Goal: Task Accomplishment & Management: Manage account settings

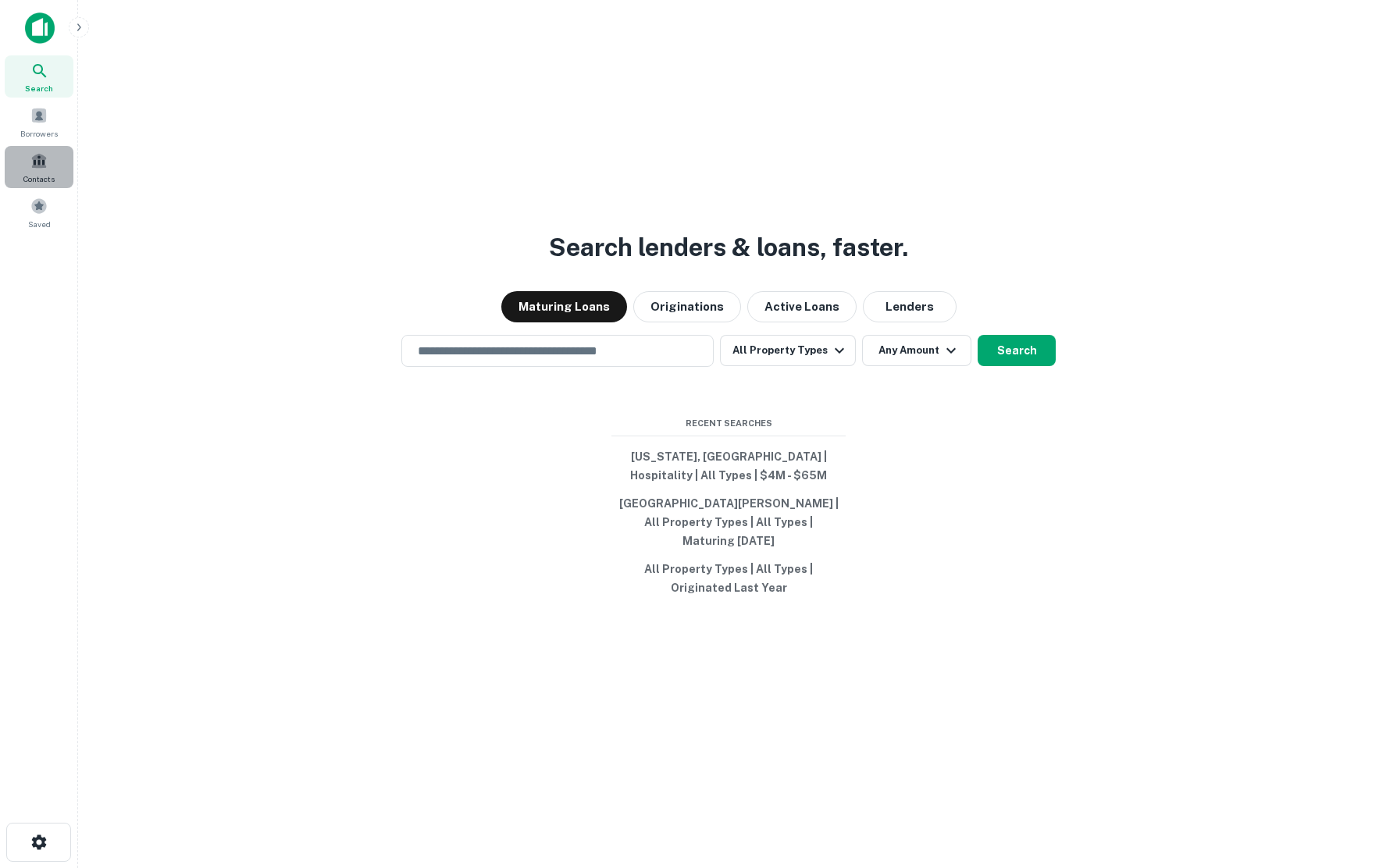
click at [39, 163] on span at bounding box center [39, 161] width 17 height 17
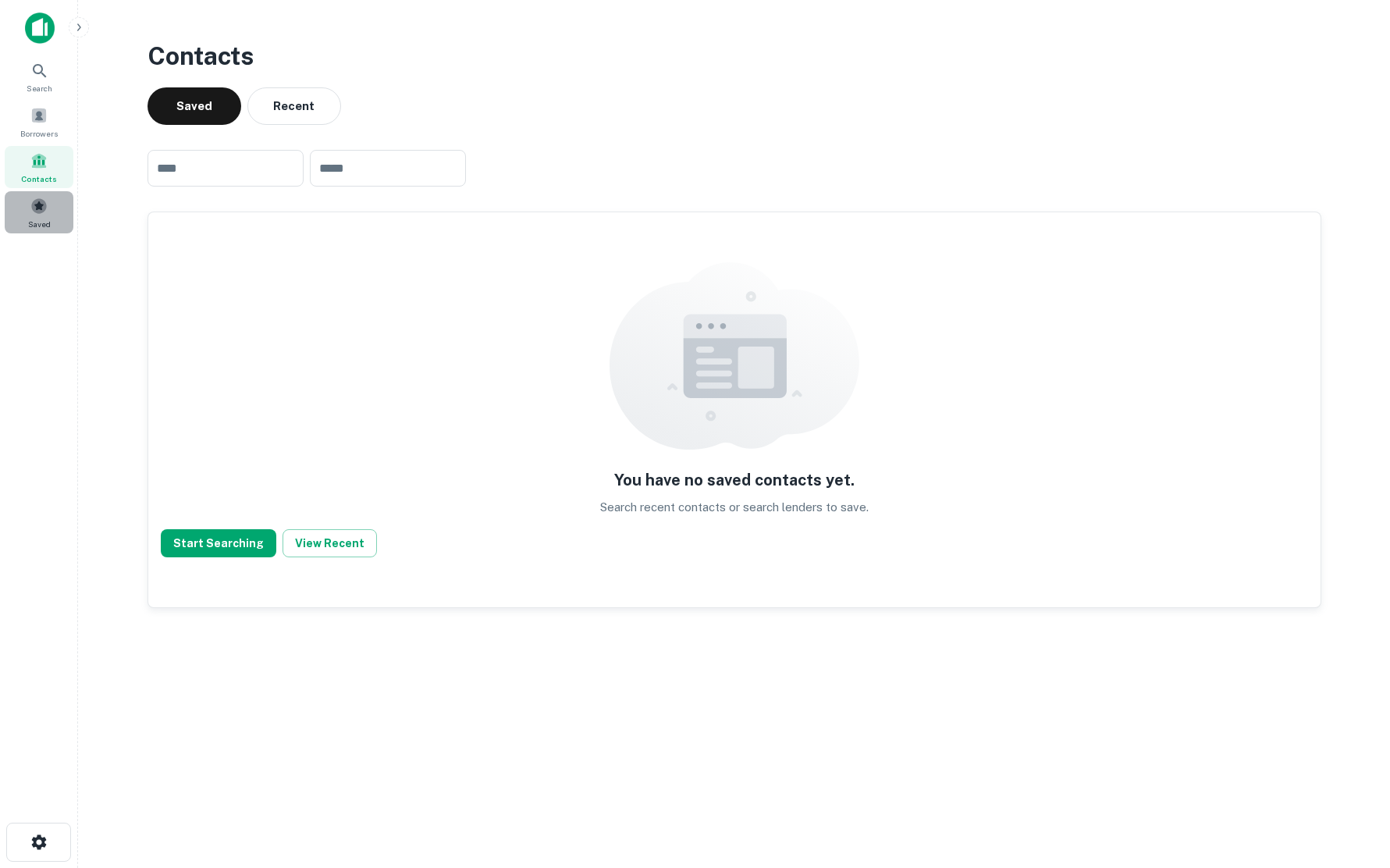
click at [38, 202] on span at bounding box center [39, 206] width 17 height 17
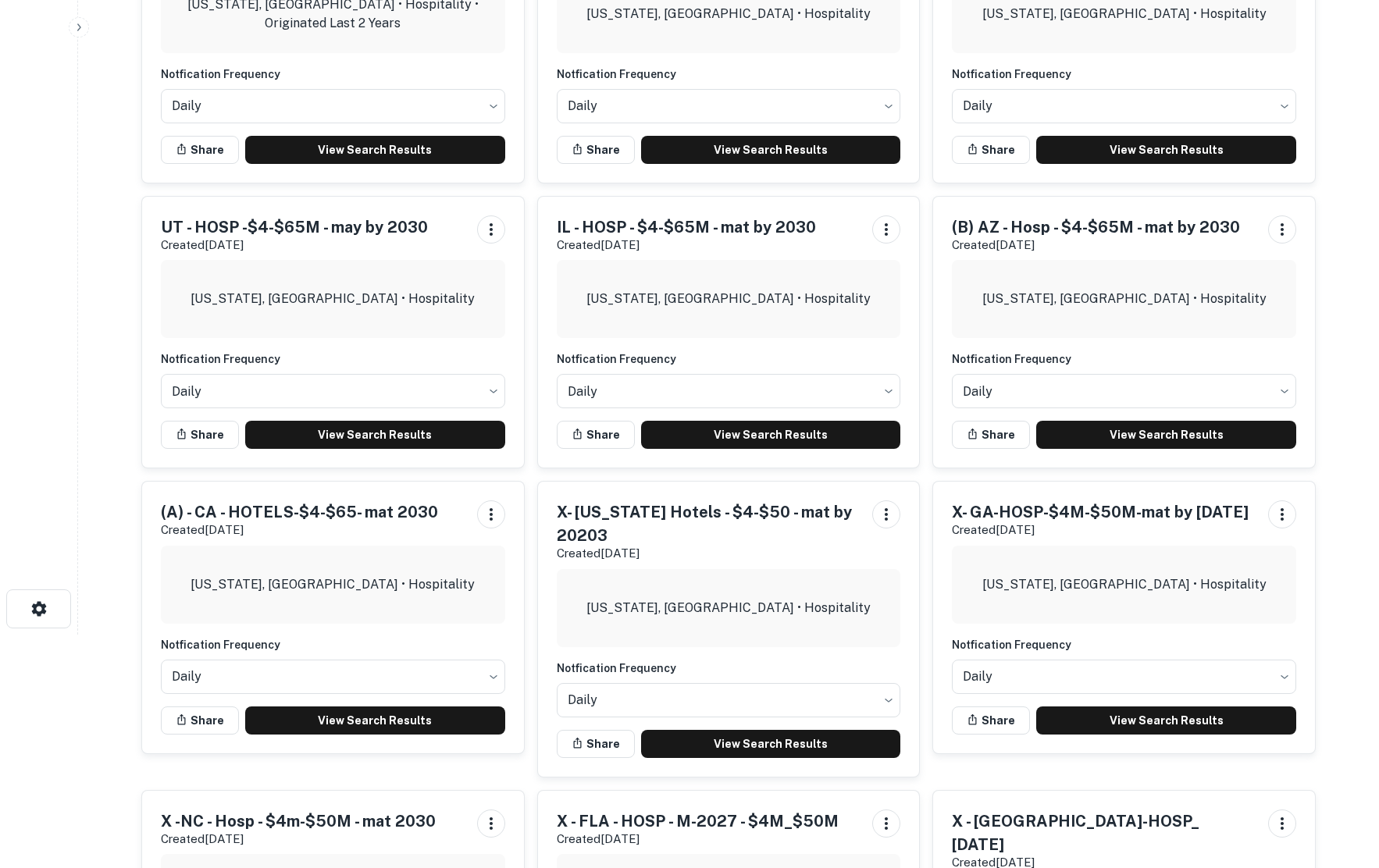
scroll to position [234, 0]
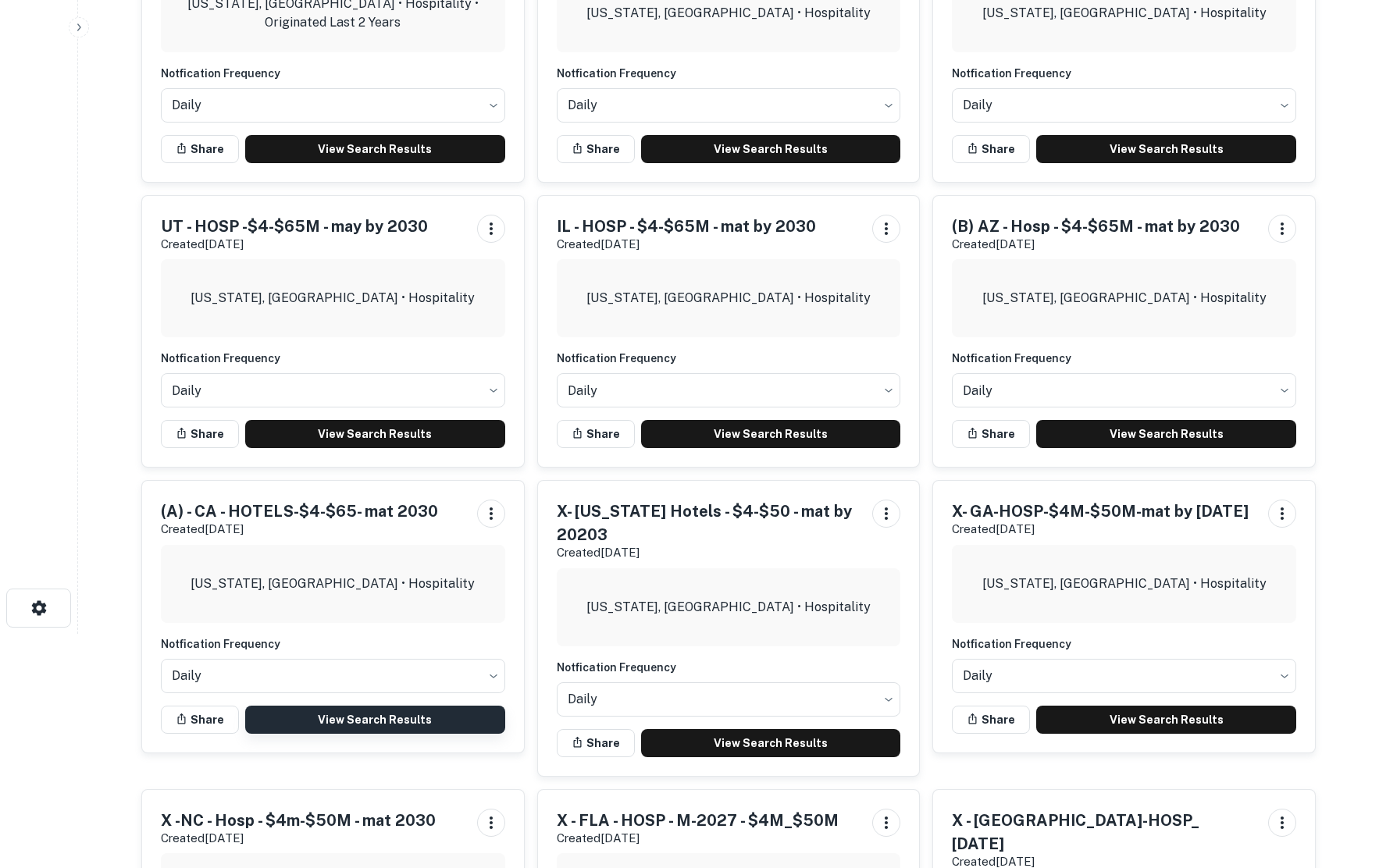
click at [355, 711] on link "View Search Results" at bounding box center [375, 720] width 260 height 28
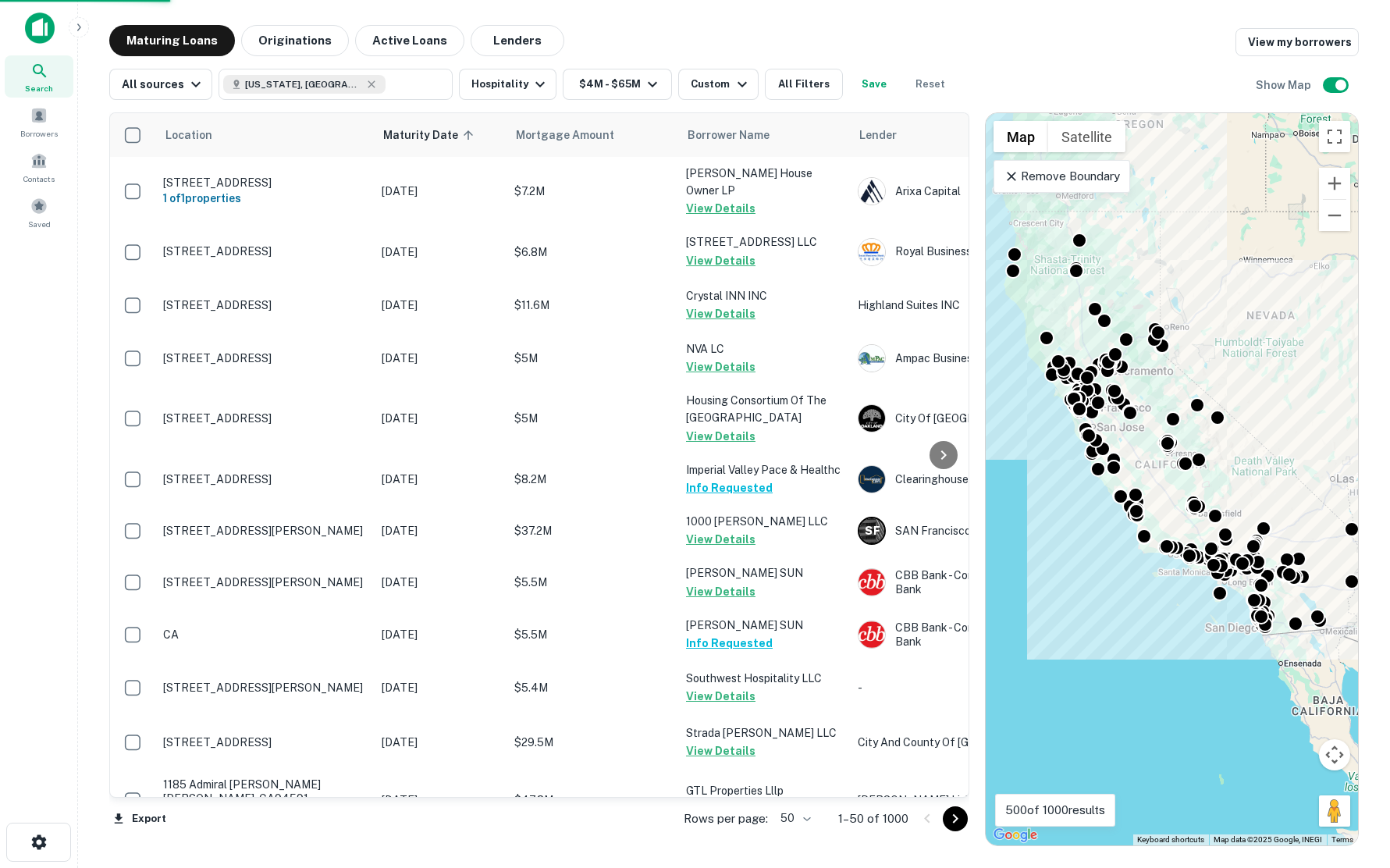
click at [808, 817] on body "Search Borrowers Contacts Saved Maturing Loans Originations Active Loans Lender…" at bounding box center [695, 434] width 1390 height 868
click at [798, 832] on li "100" at bounding box center [795, 835] width 45 height 28
click at [956, 818] on icon "Go to next page" at bounding box center [956, 819] width 19 height 19
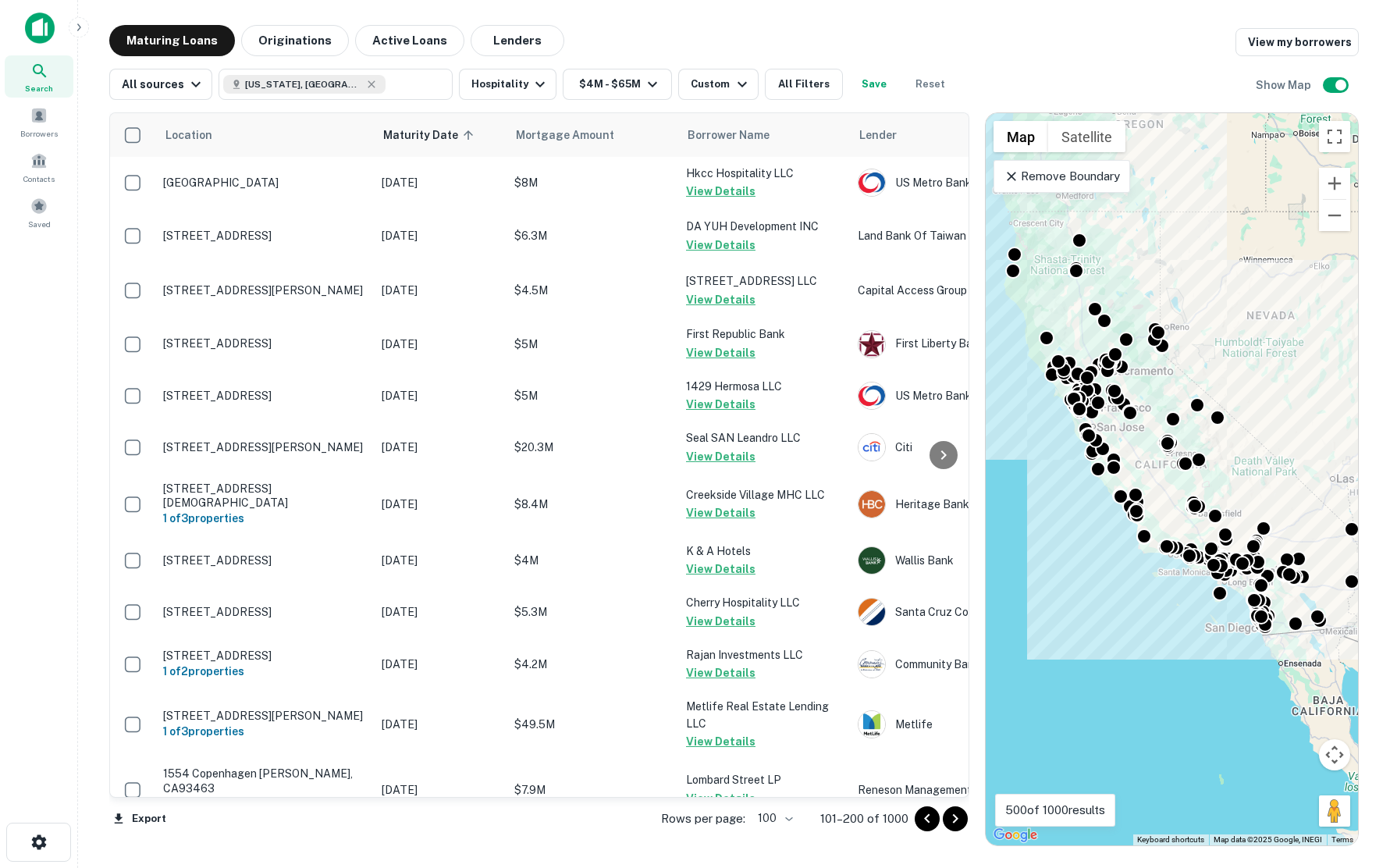
click at [956, 818] on icon "Go to next page" at bounding box center [956, 819] width 19 height 19
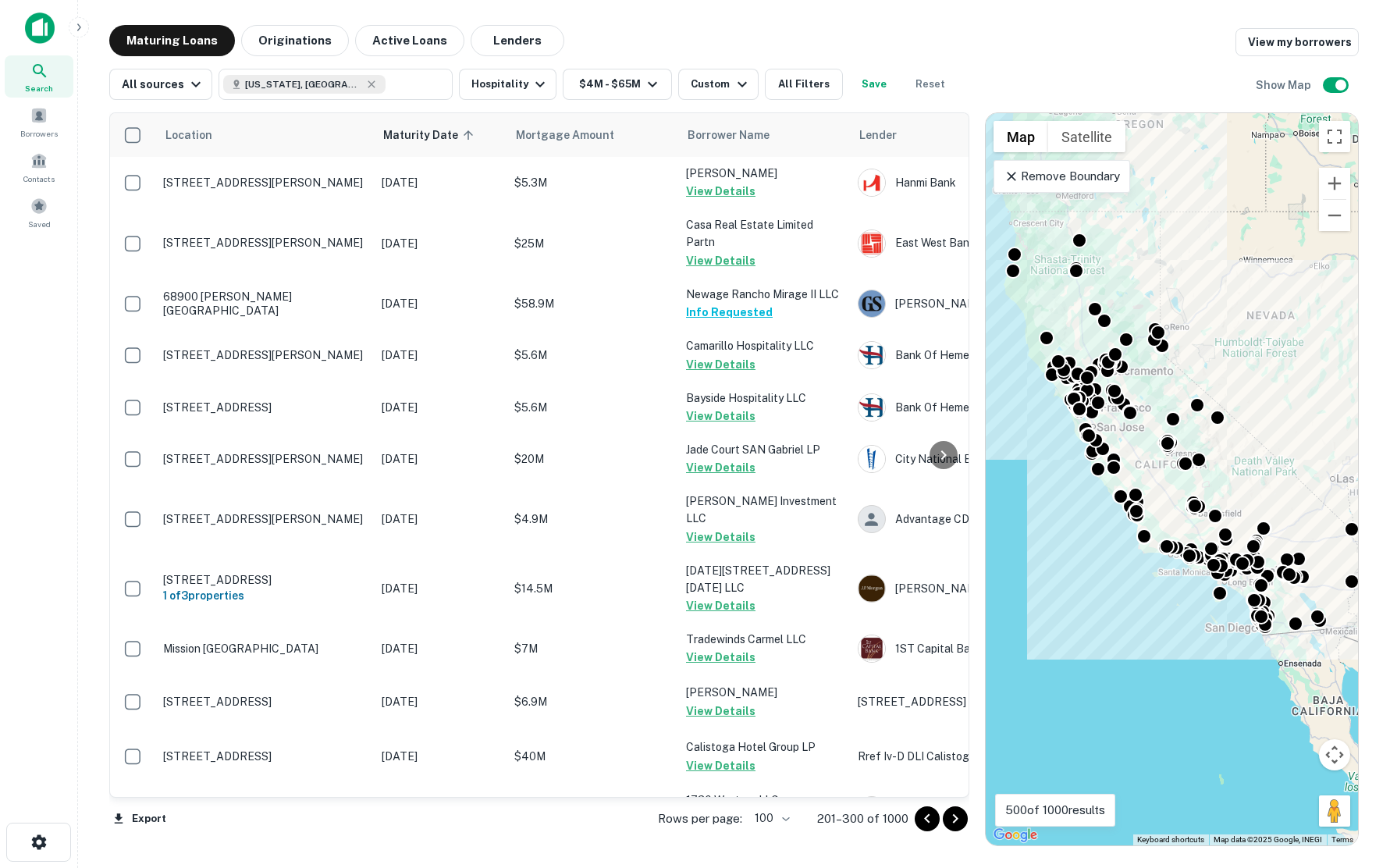
click at [956, 818] on icon "Go to next page" at bounding box center [956, 819] width 19 height 19
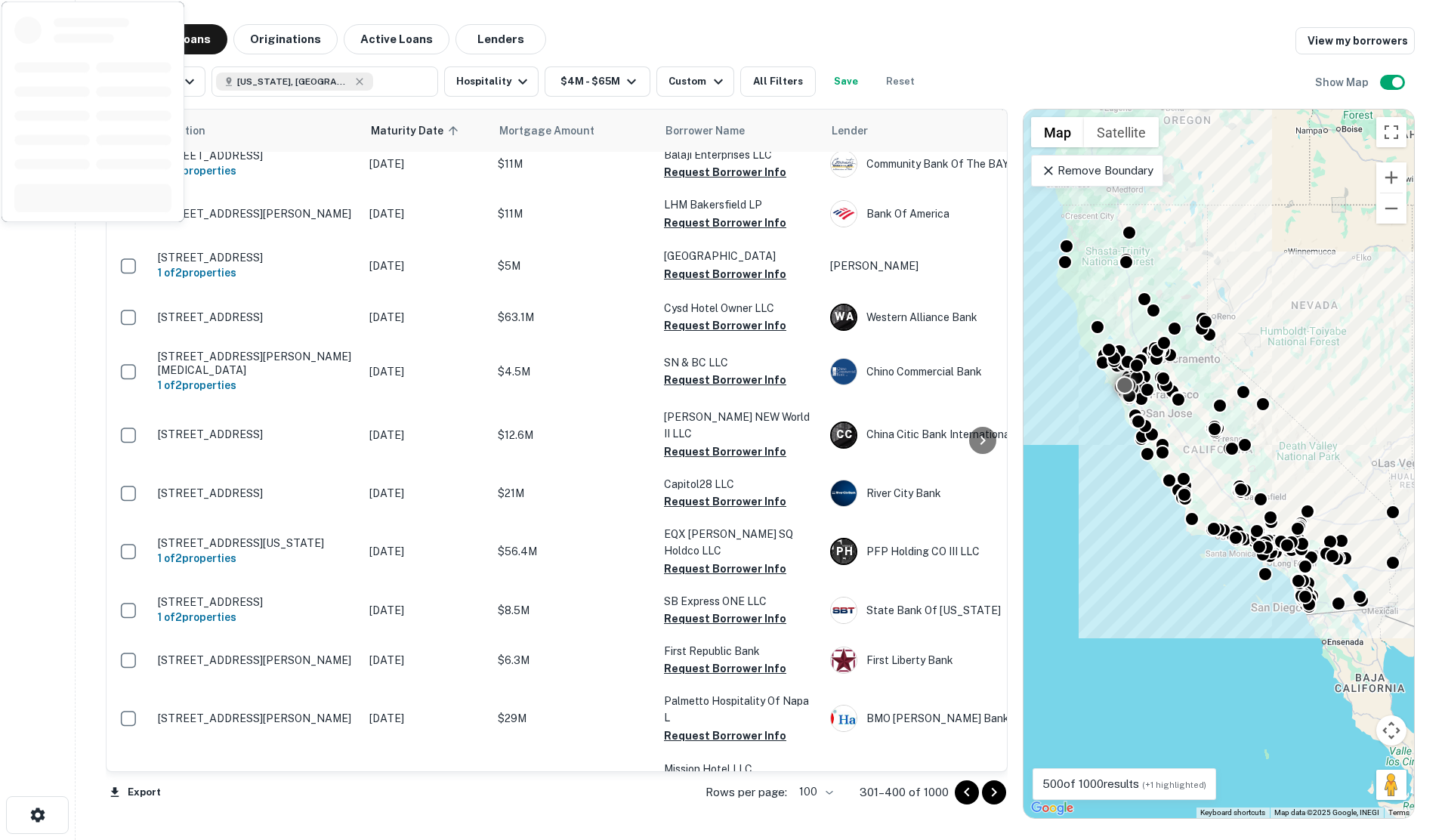
scroll to position [2804, 0]
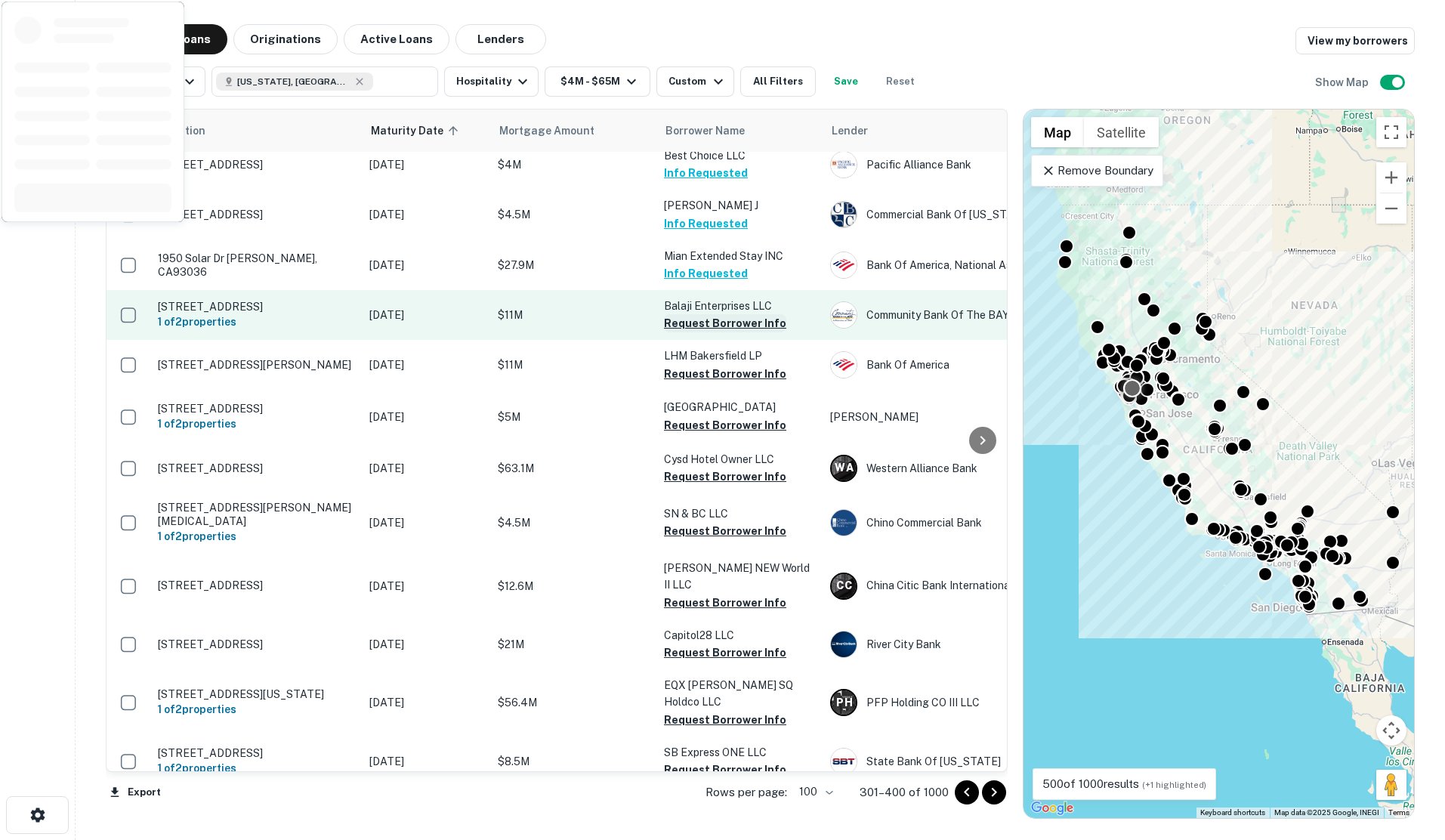
click at [706, 314] on button "Request Borrower Info" at bounding box center [725, 323] width 122 height 18
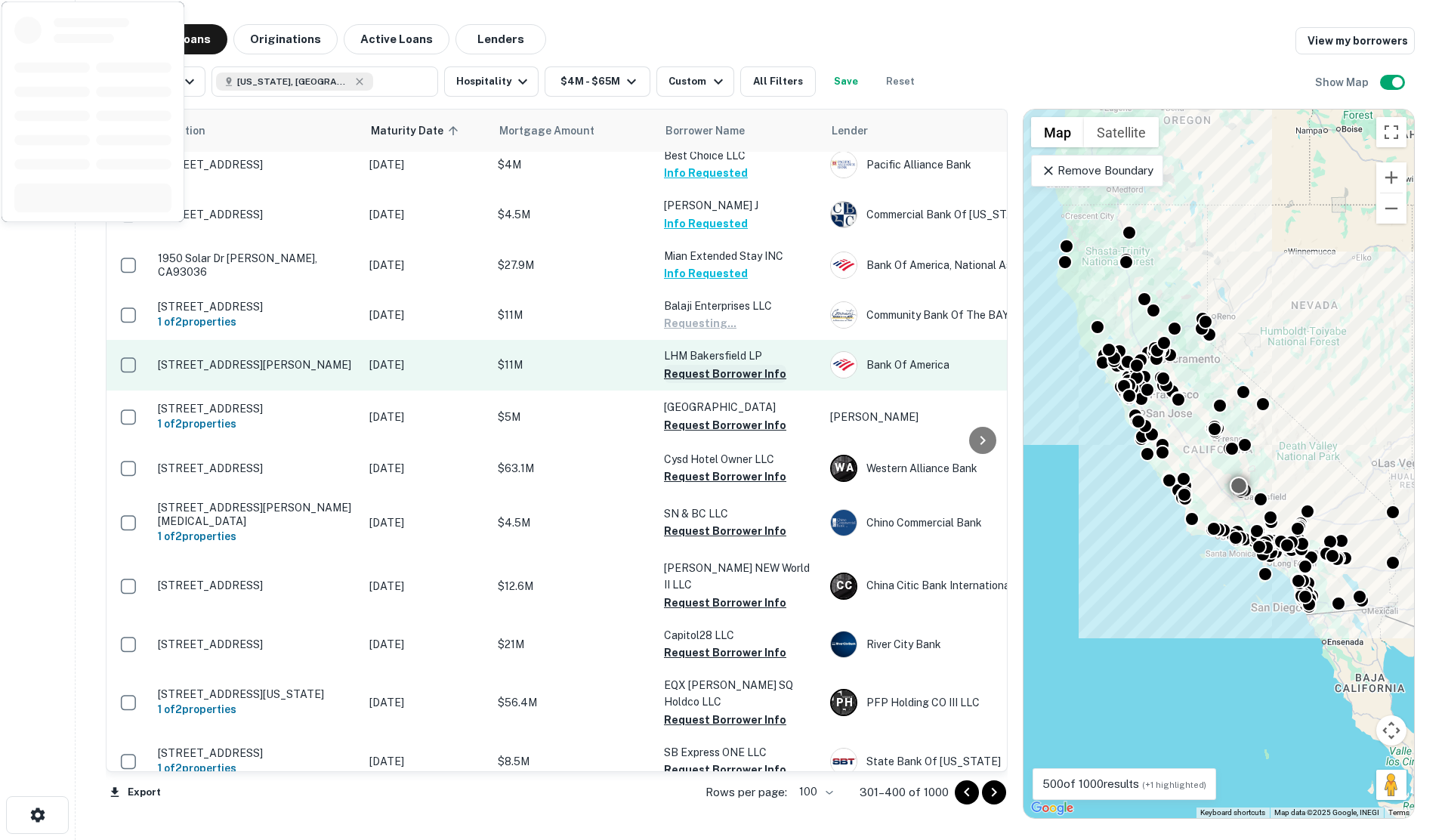
click at [708, 365] on button "Request Borrower Info" at bounding box center [725, 374] width 122 height 18
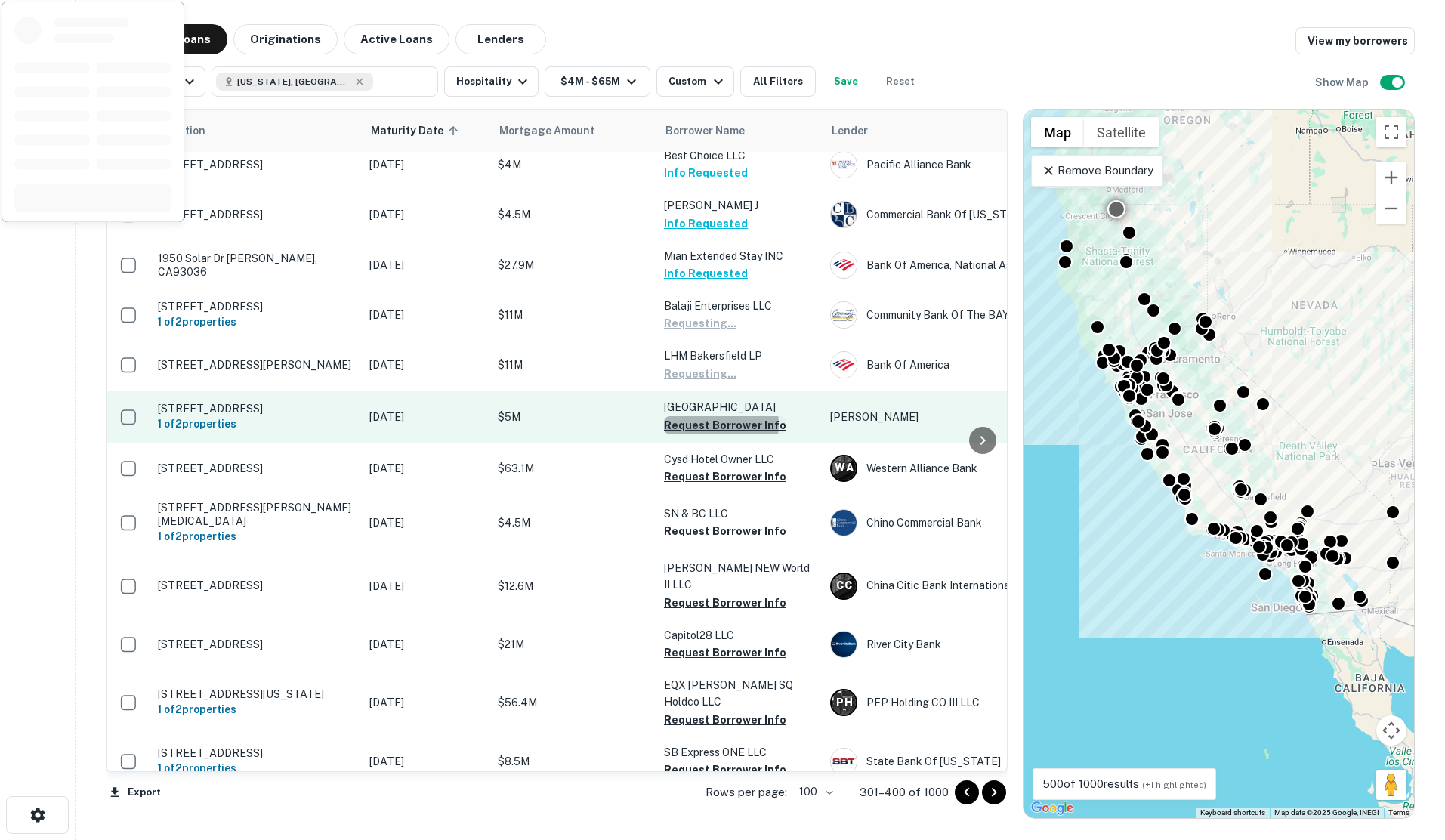
click at [712, 416] on button "Request Borrower Info" at bounding box center [725, 425] width 122 height 18
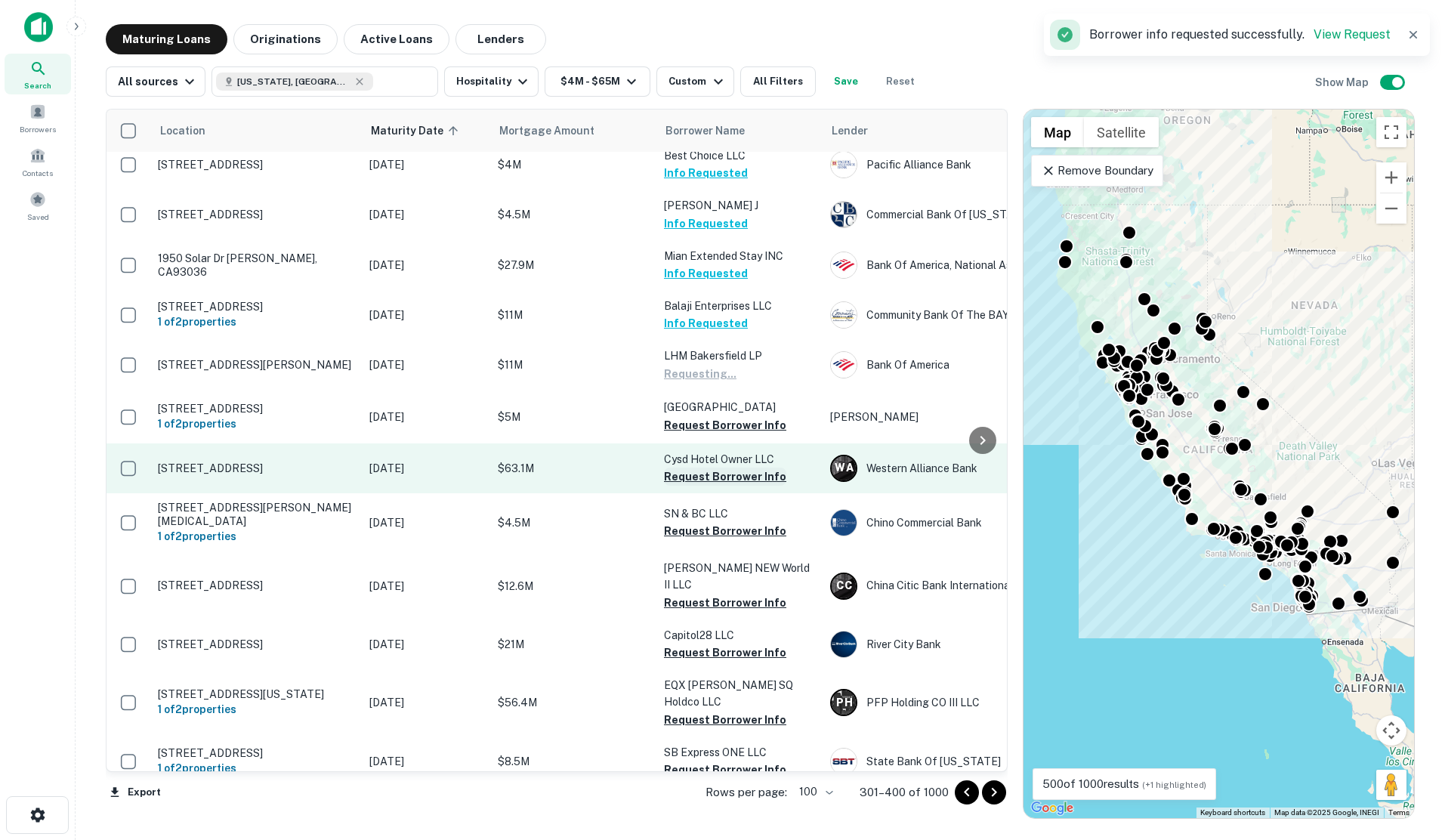
click at [722, 467] on button "Request Borrower Info" at bounding box center [725, 477] width 122 height 18
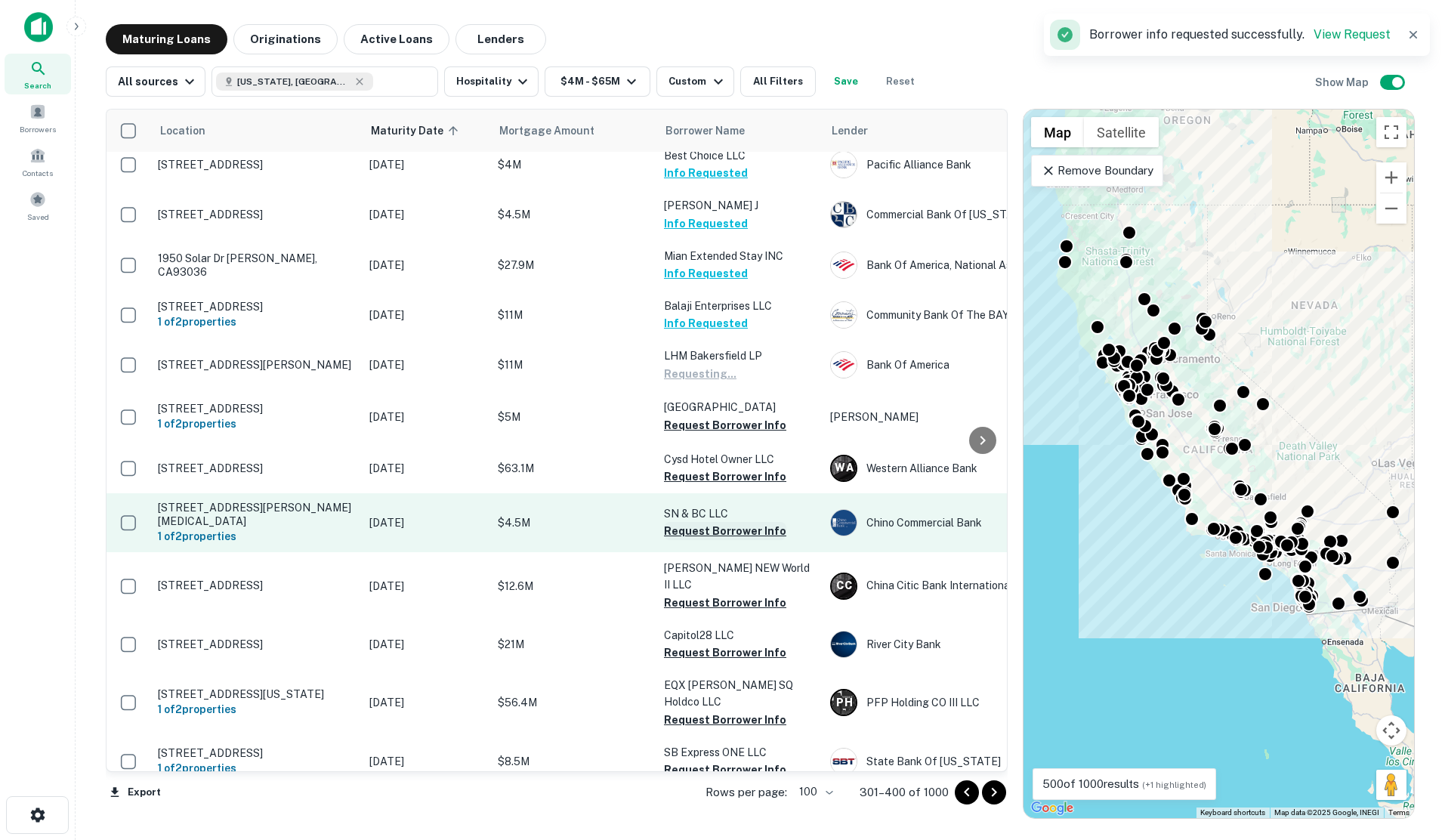
click at [725, 522] on button "Request Borrower Info" at bounding box center [725, 531] width 122 height 18
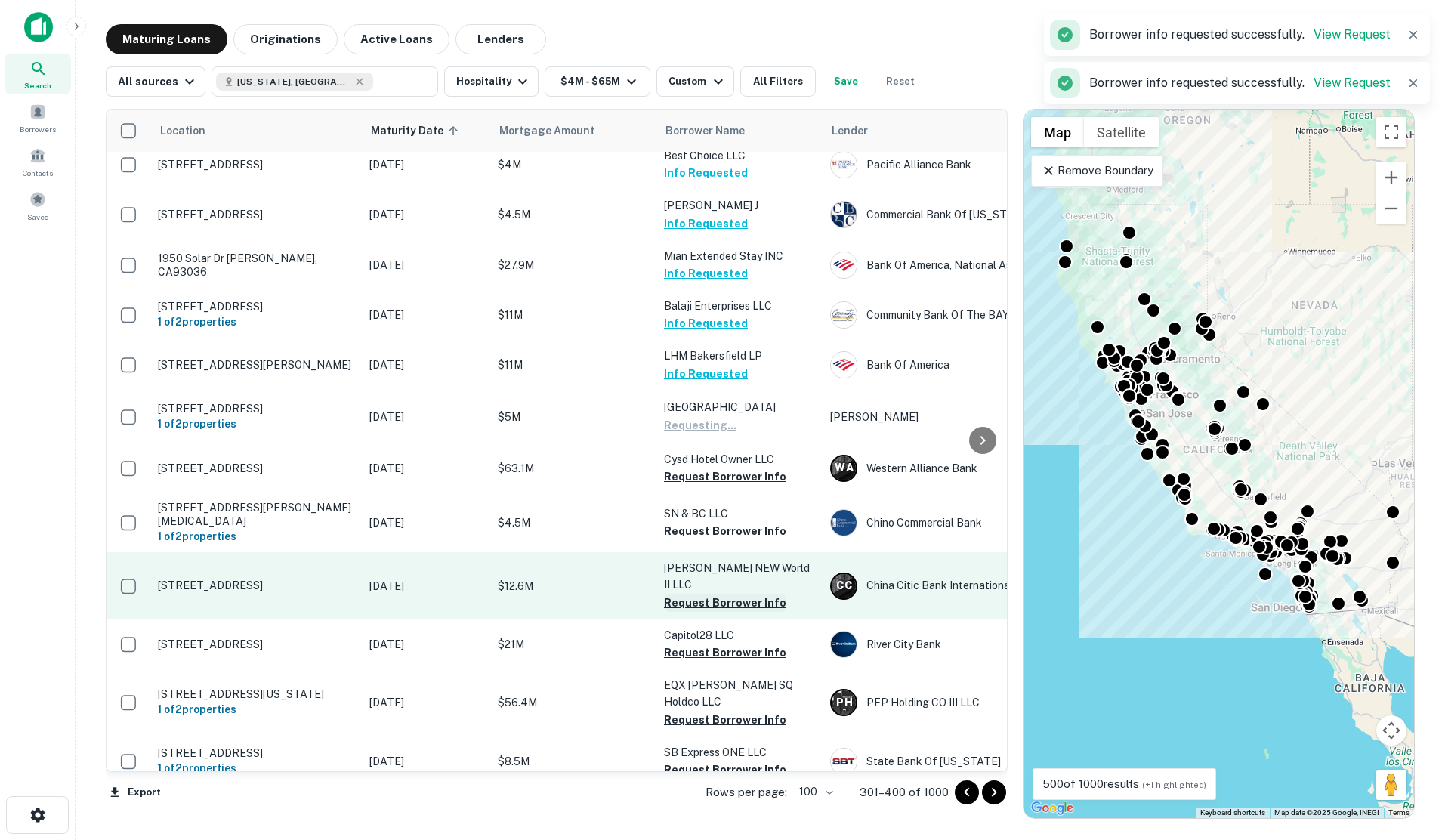
click at [724, 593] on button "Request Borrower Info" at bounding box center [725, 603] width 122 height 18
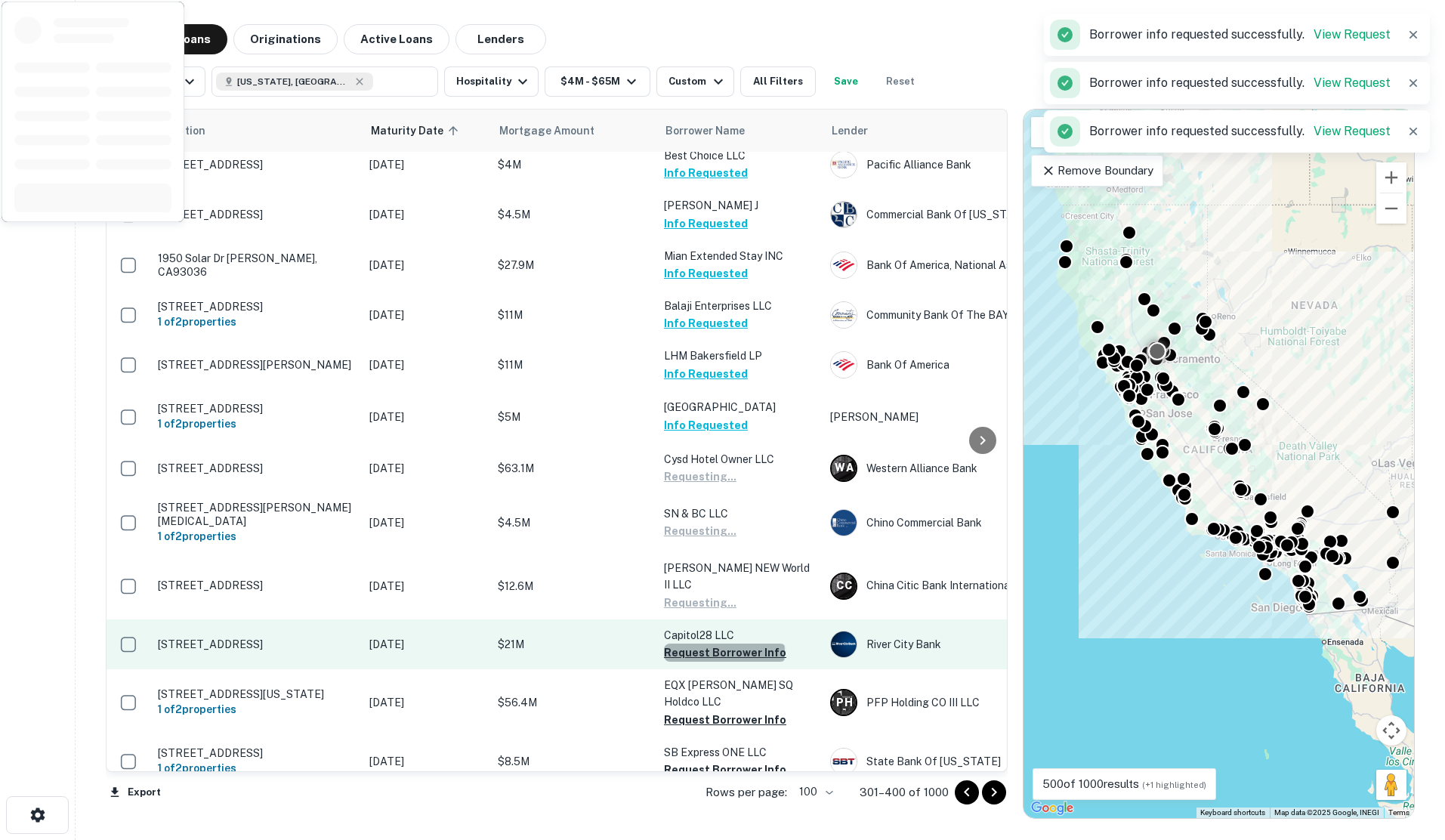
click at [723, 644] on button "Request Borrower Info" at bounding box center [725, 653] width 122 height 18
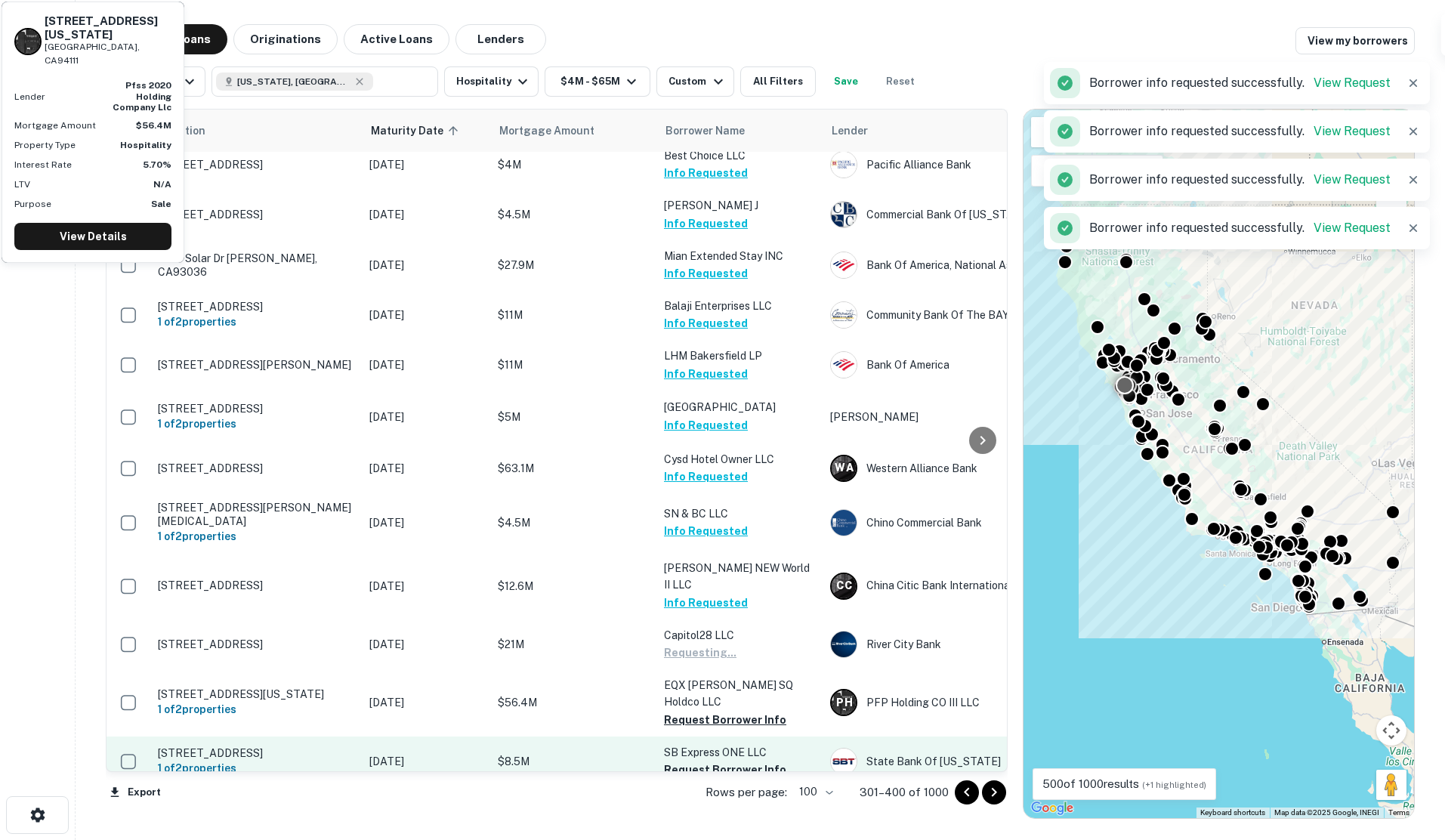
click at [731, 711] on button "Request Borrower Info" at bounding box center [725, 720] width 122 height 18
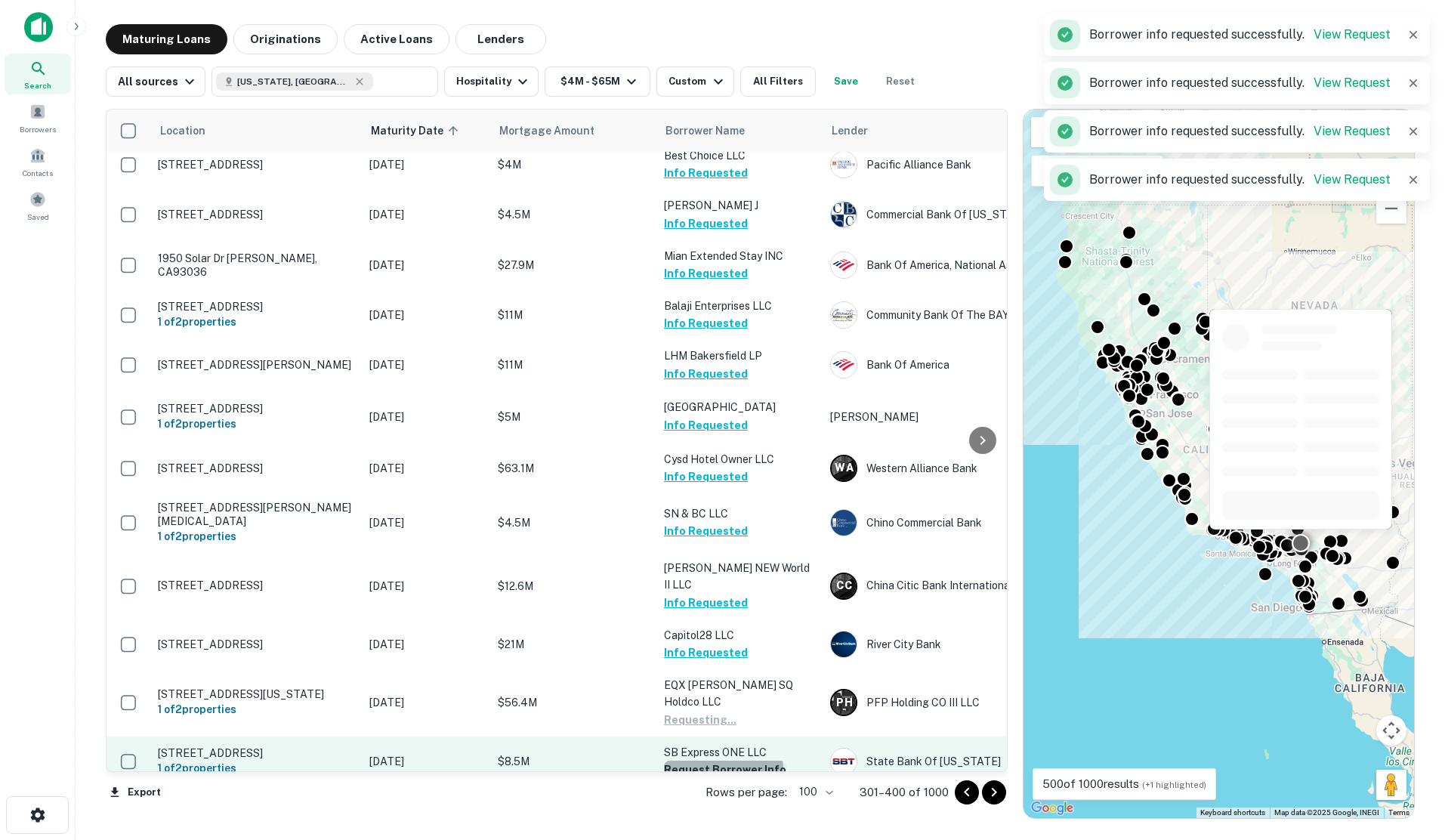
click at [722, 761] on button "Request Borrower Info" at bounding box center [725, 770] width 122 height 18
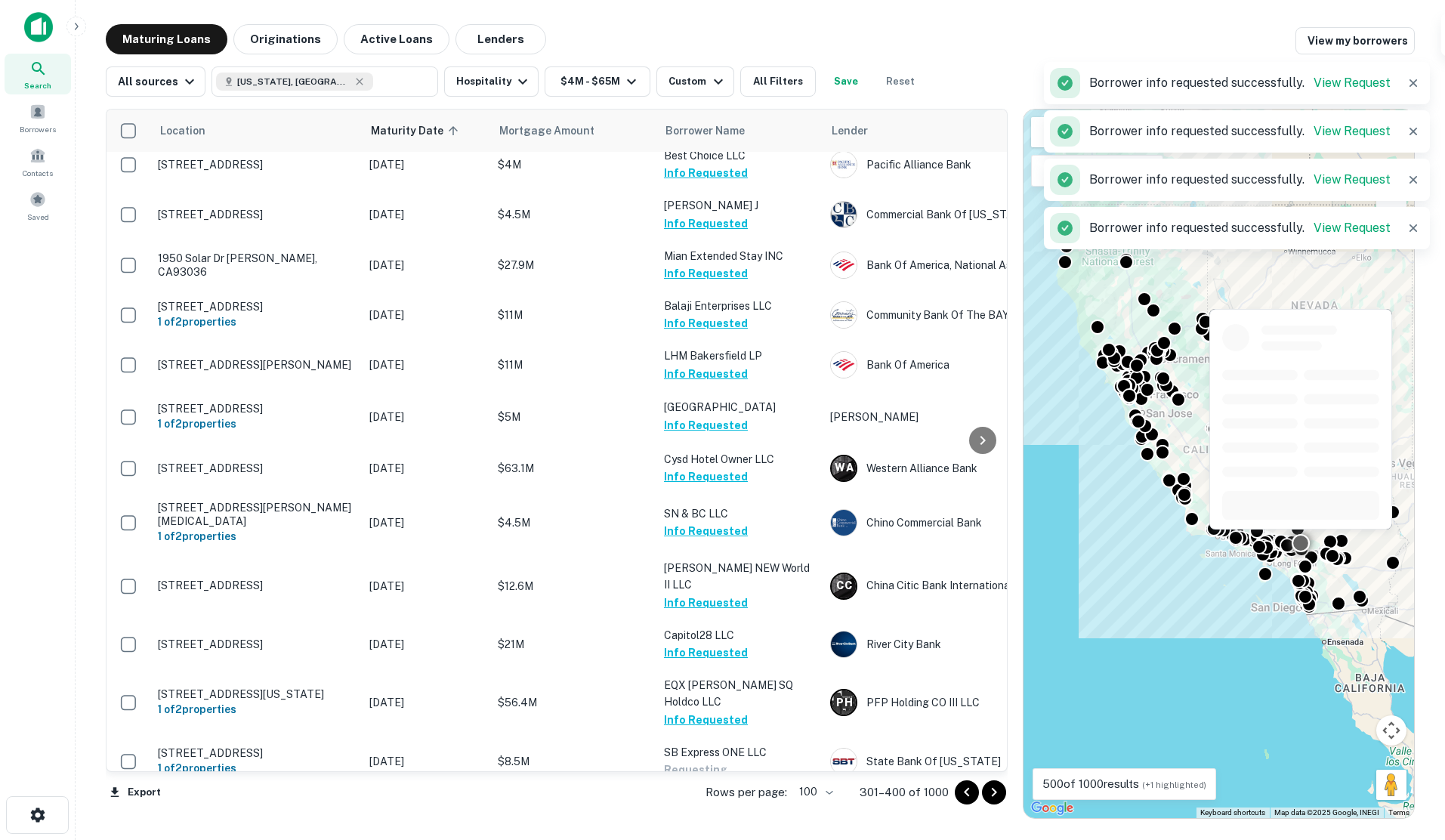
scroll to position [3106, 0]
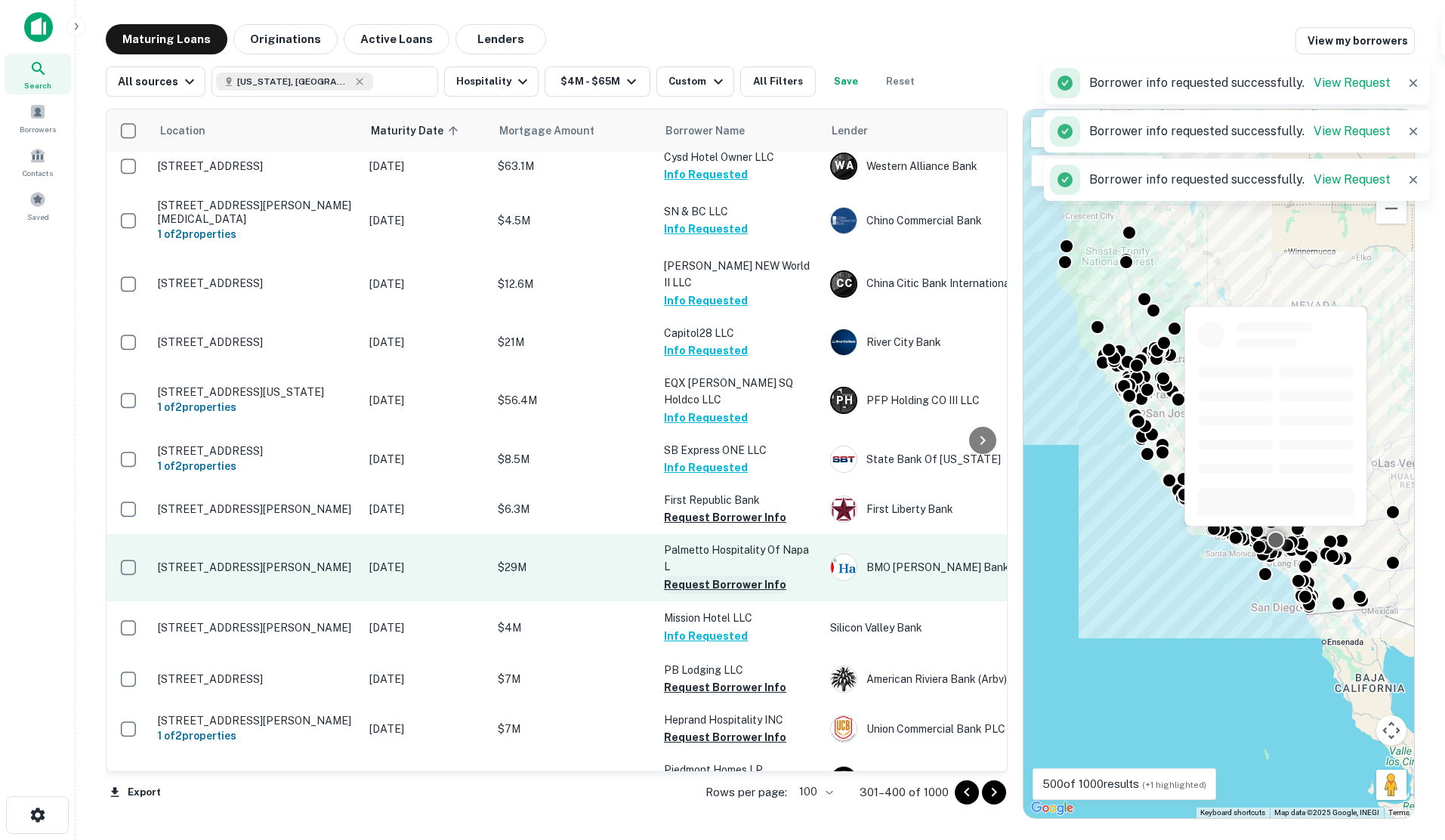
click at [687, 509] on button "Request Borrower Info" at bounding box center [725, 518] width 122 height 18
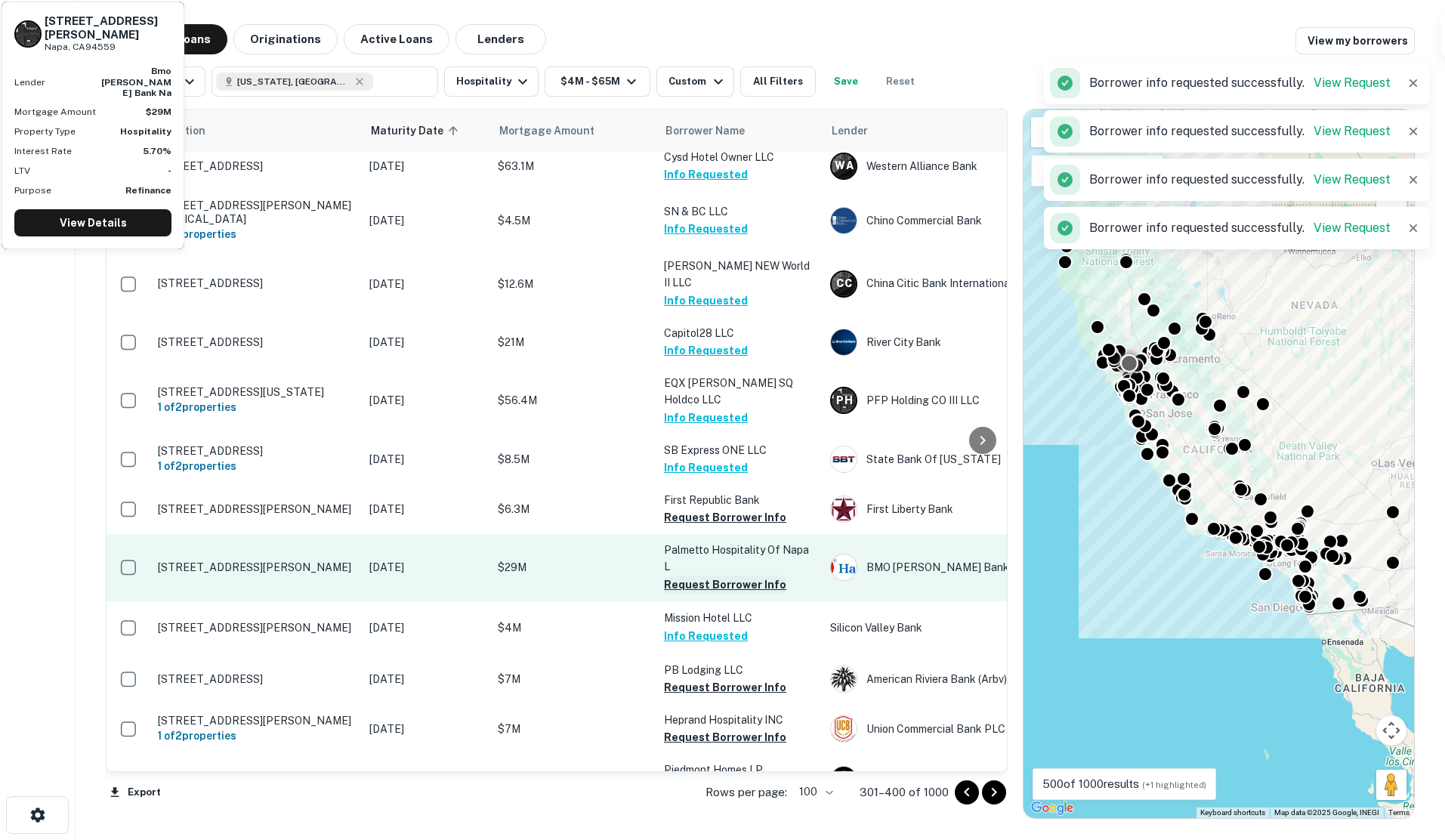
click at [690, 576] on button "Request Borrower Info" at bounding box center [725, 585] width 122 height 18
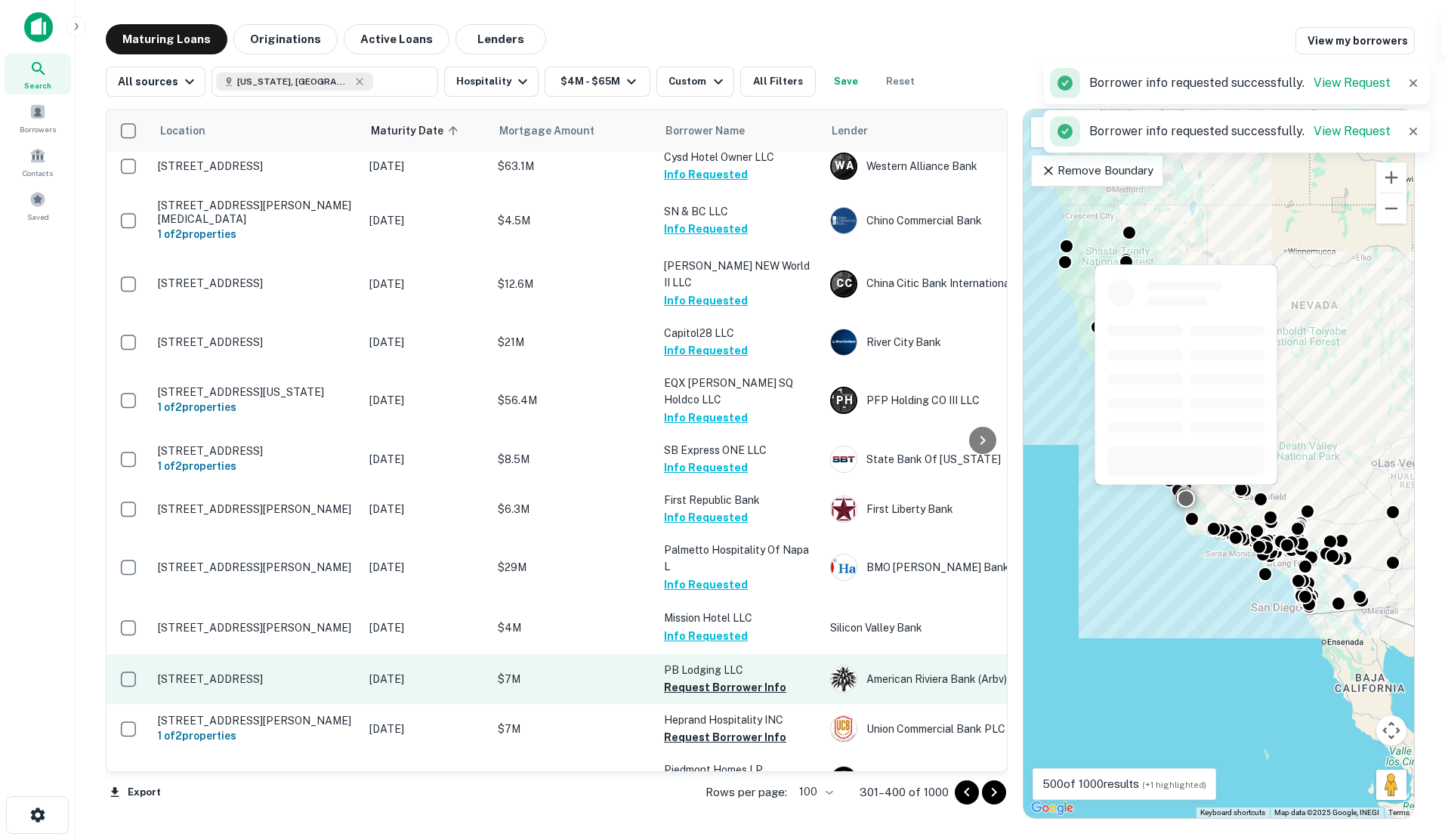
click at [700, 678] on button "Request Borrower Info" at bounding box center [725, 687] width 122 height 18
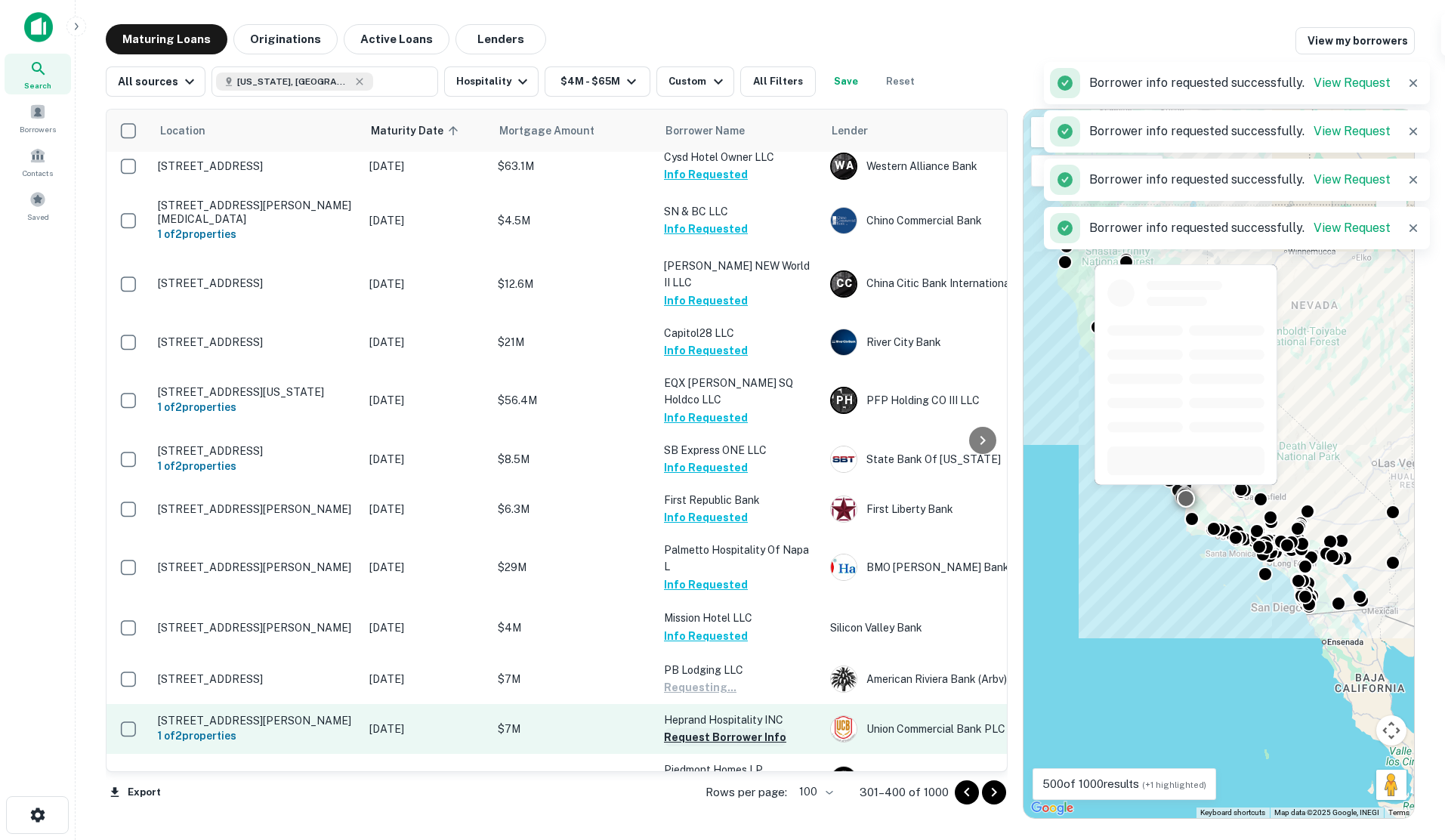
click at [706, 728] on button "Request Borrower Info" at bounding box center [725, 737] width 122 height 18
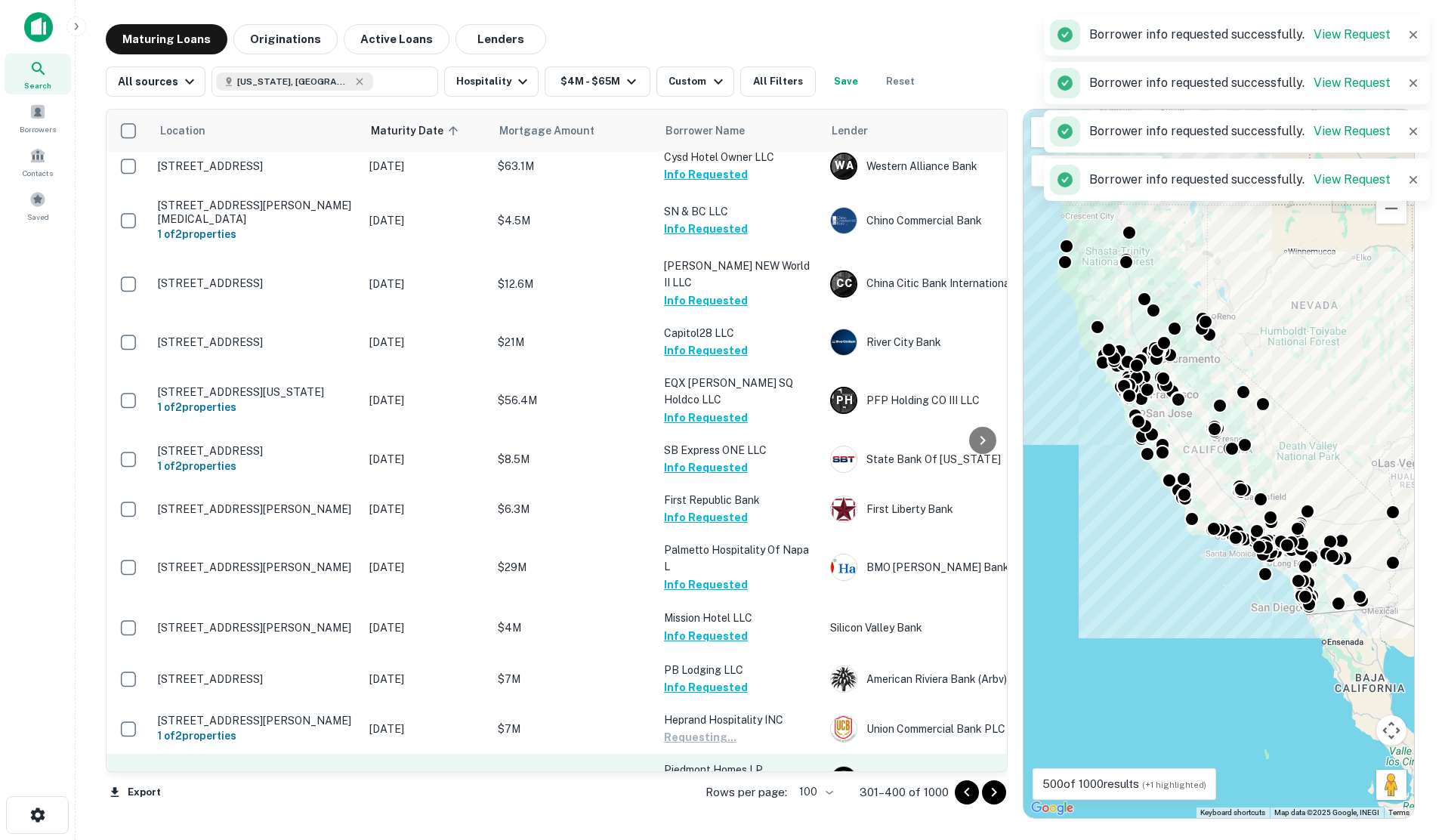
scroll to position [3408, 0]
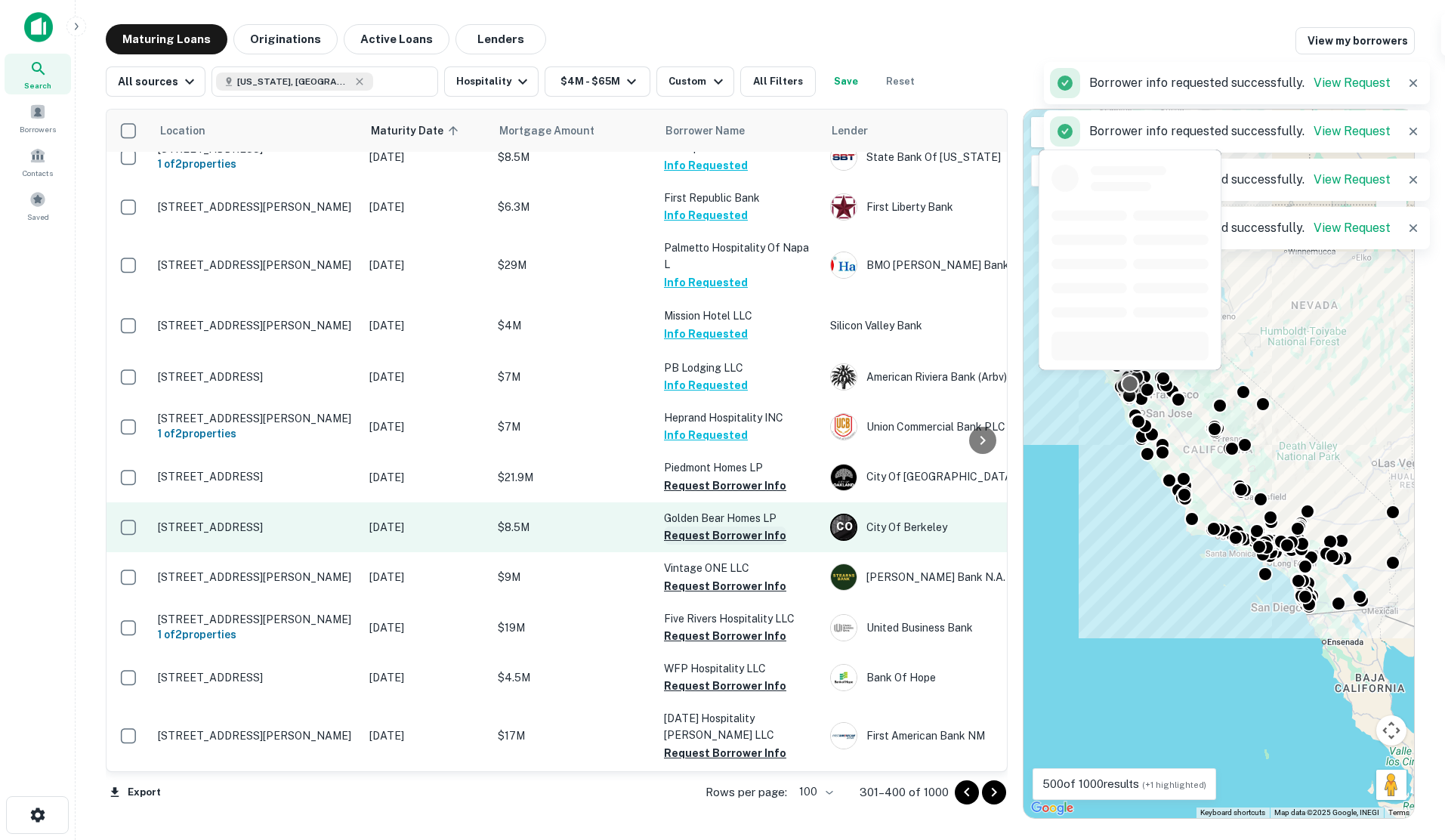
click at [701, 477] on button "Request Borrower Info" at bounding box center [725, 486] width 122 height 18
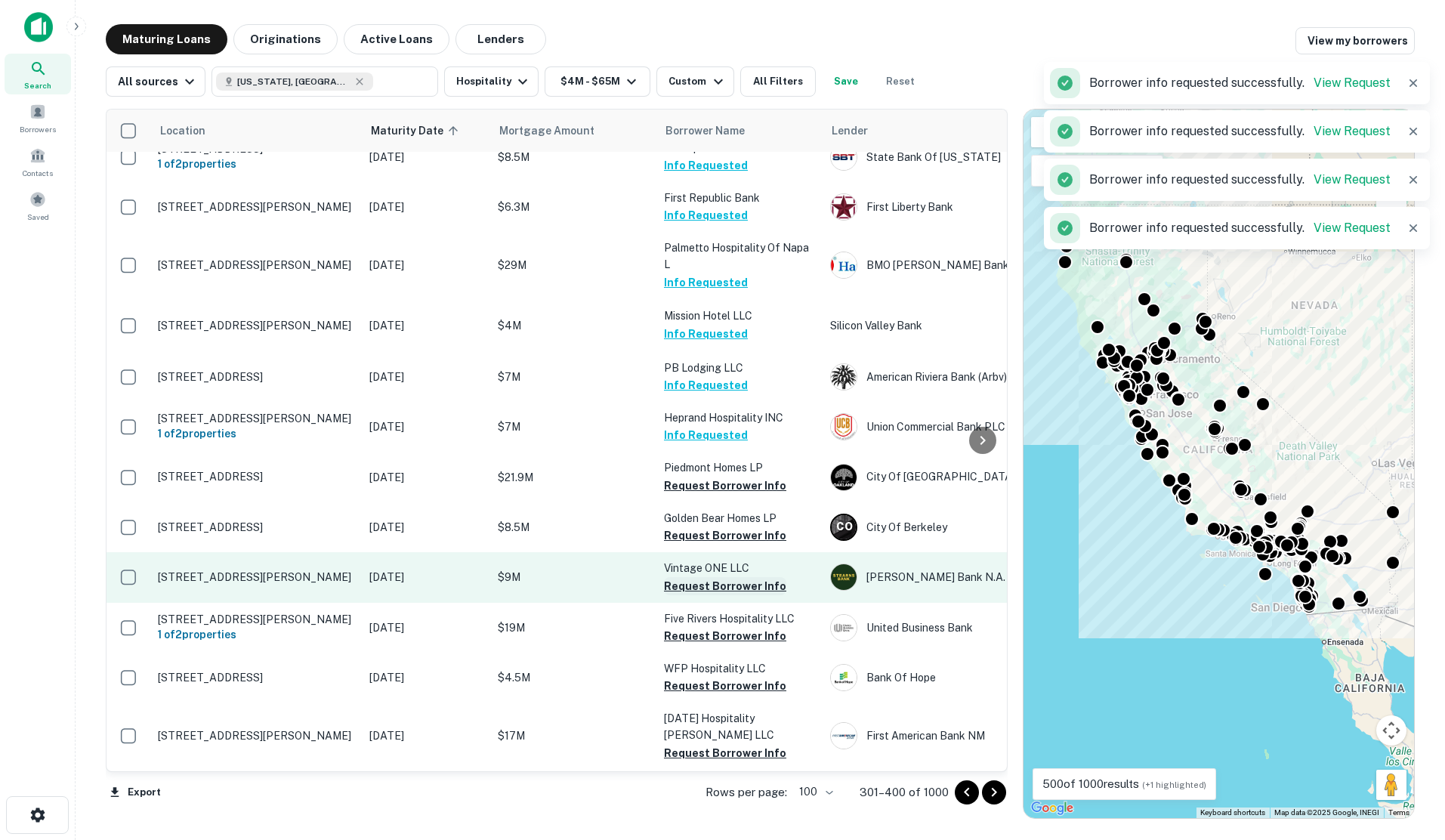
click at [700, 526] on button "Request Borrower Info" at bounding box center [725, 535] width 122 height 18
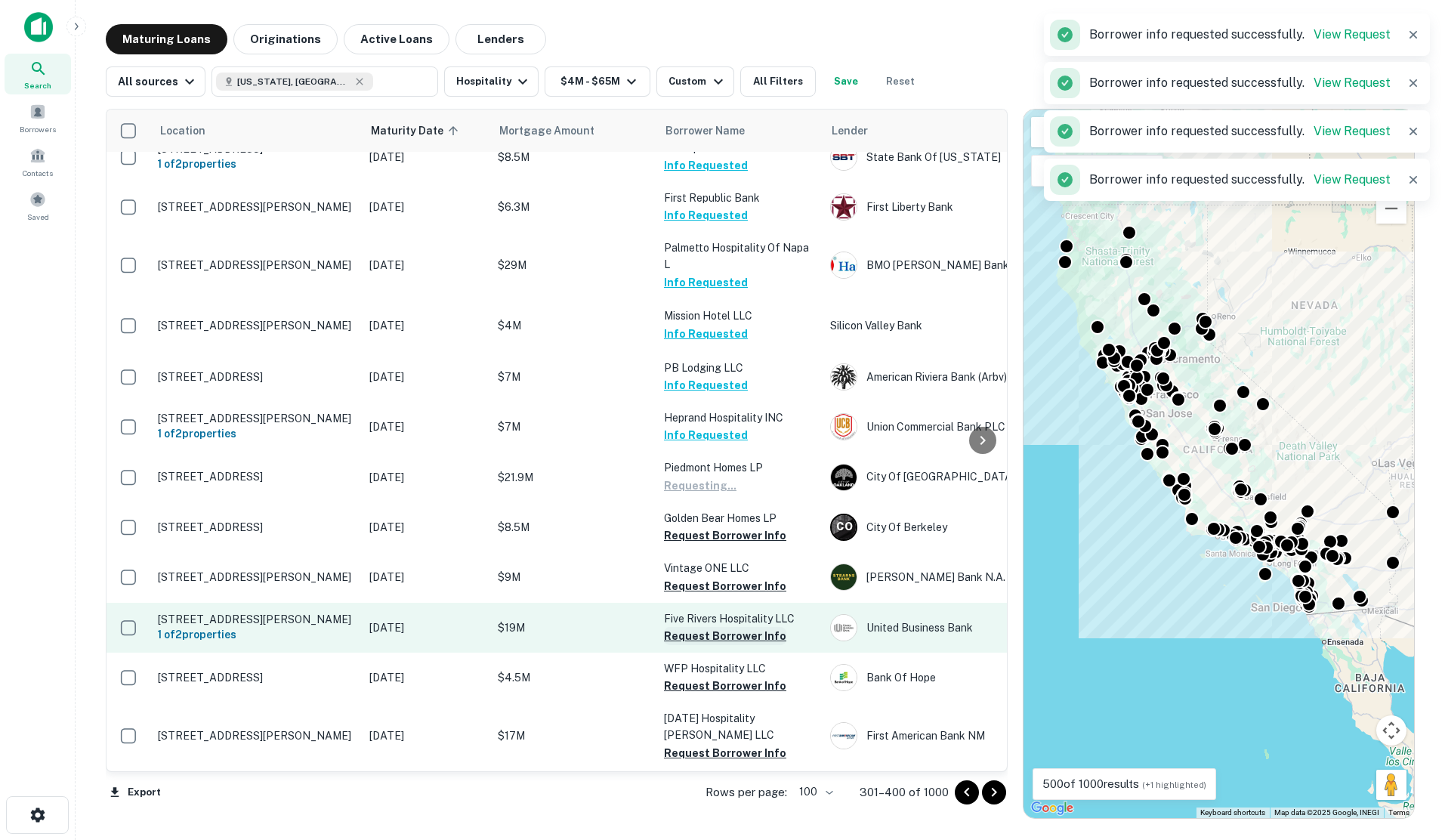
click at [702, 577] on button "Request Borrower Info" at bounding box center [725, 586] width 122 height 18
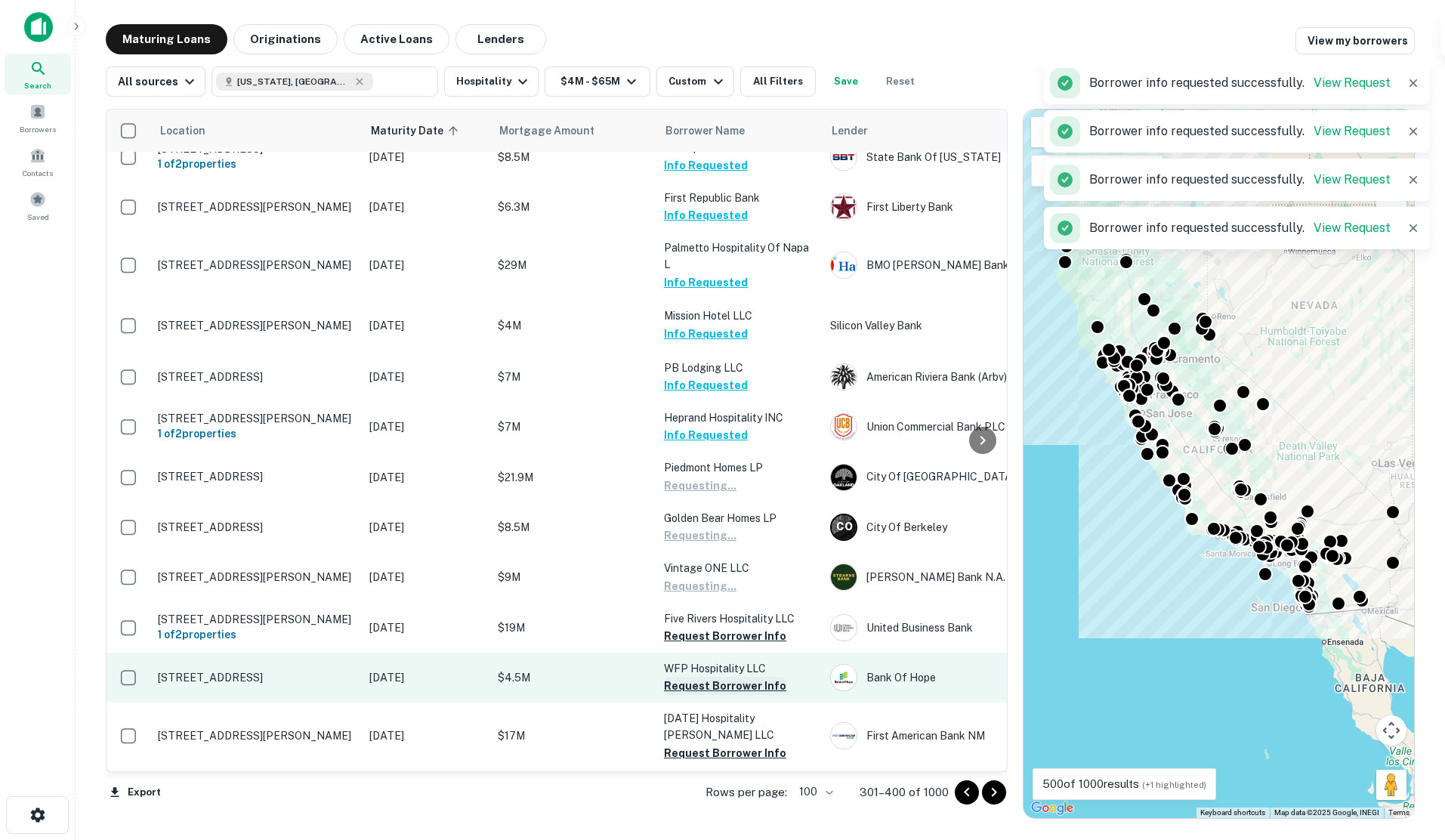
click at [703, 627] on button "Request Borrower Info" at bounding box center [725, 636] width 122 height 18
click at [706, 677] on button "Request Borrower Info" at bounding box center [725, 686] width 122 height 18
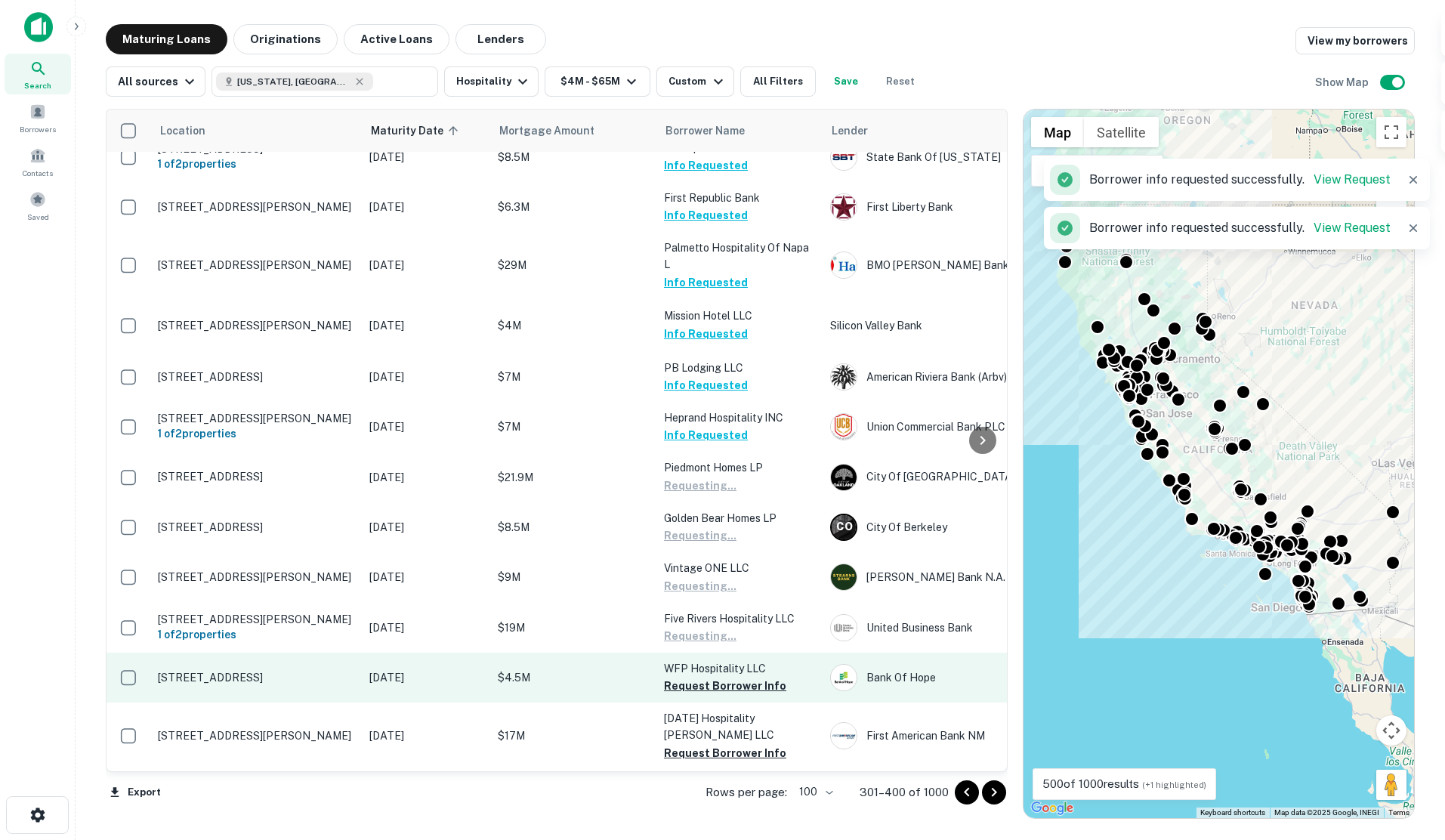
click at [708, 744] on button "Request Borrower Info" at bounding box center [725, 753] width 122 height 18
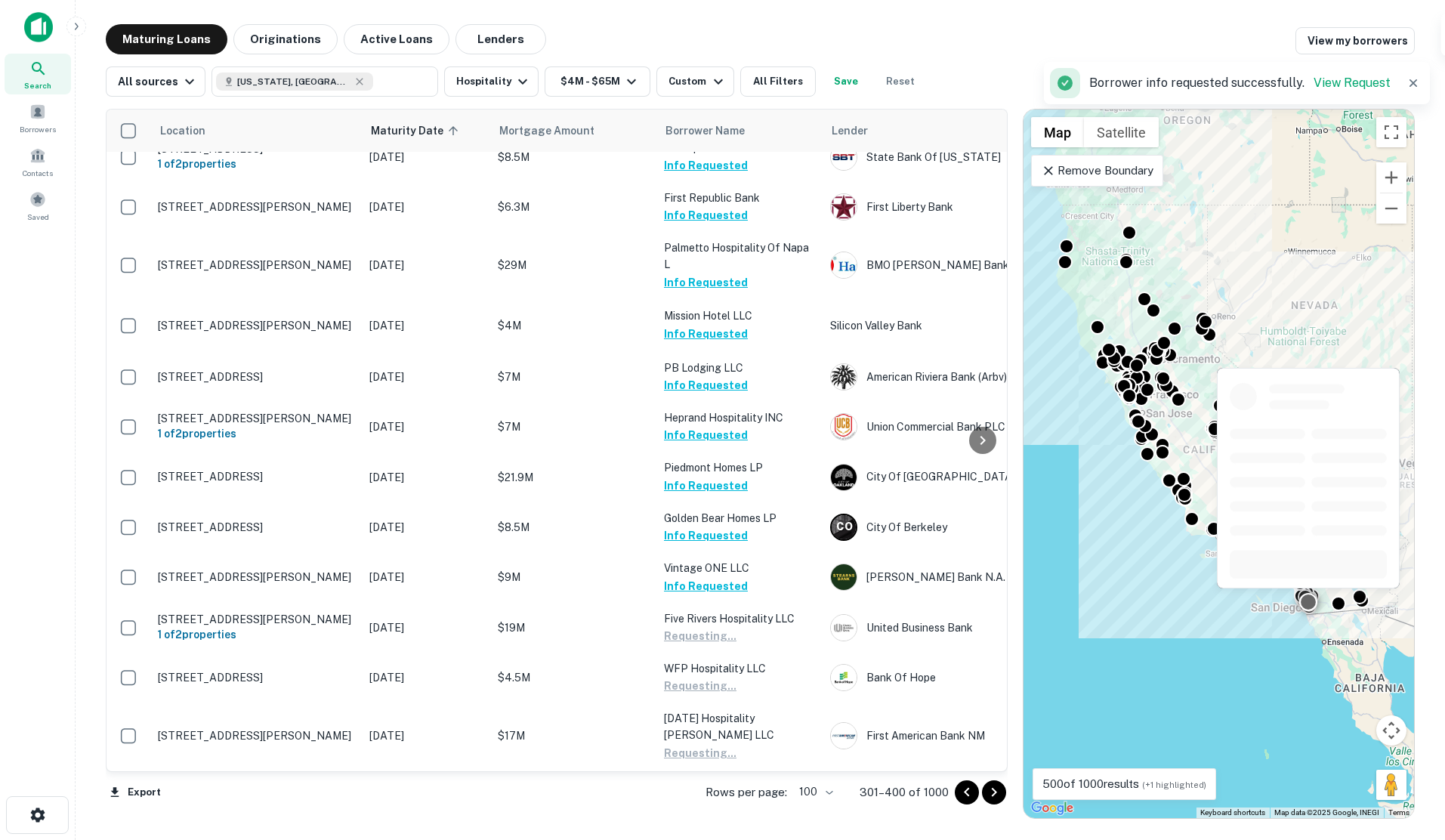
scroll to position [3635, 0]
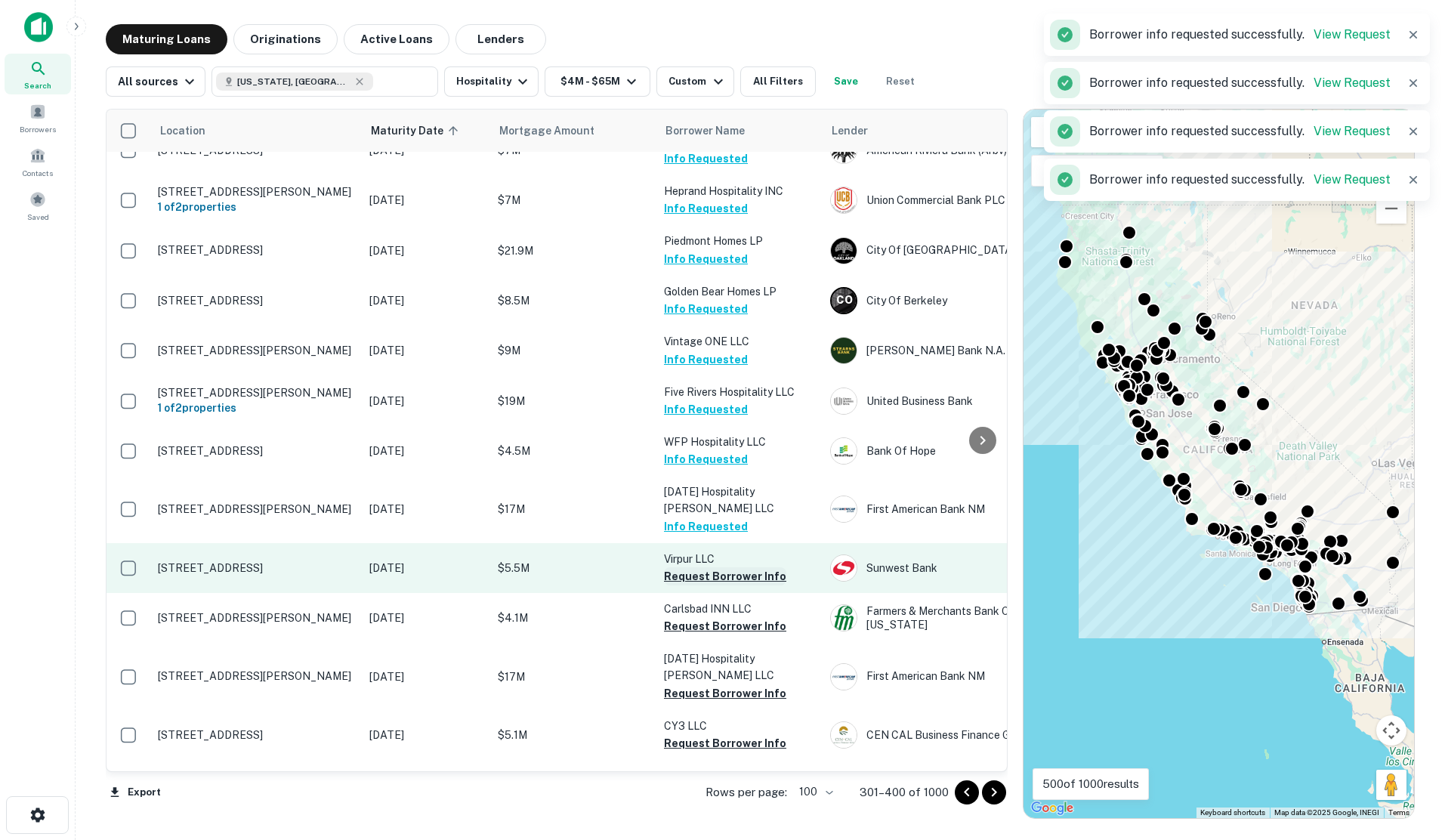
click at [687, 567] on button "Request Borrower Info" at bounding box center [725, 577] width 122 height 18
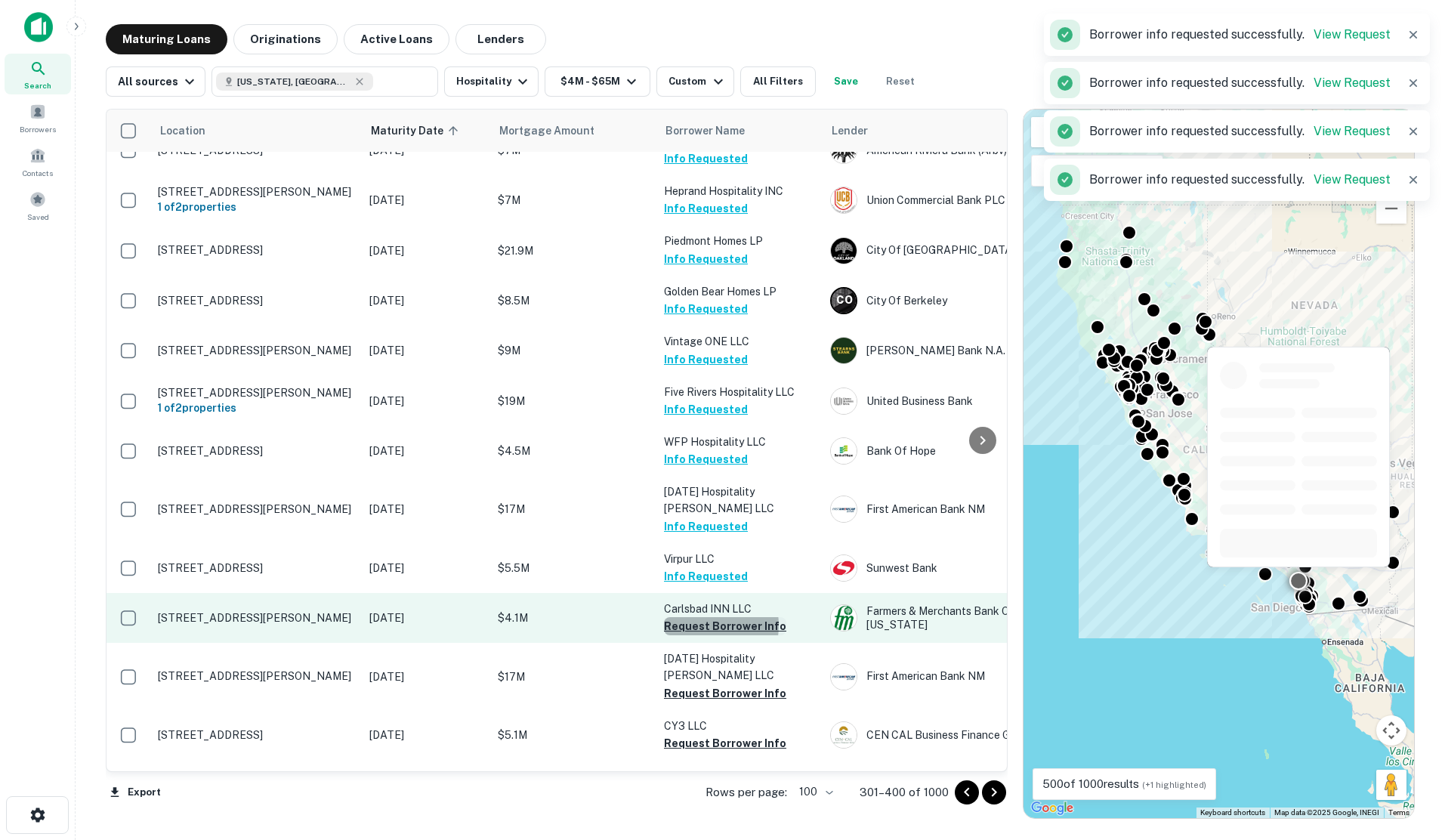
click at [703, 617] on button "Request Borrower Info" at bounding box center [725, 626] width 122 height 18
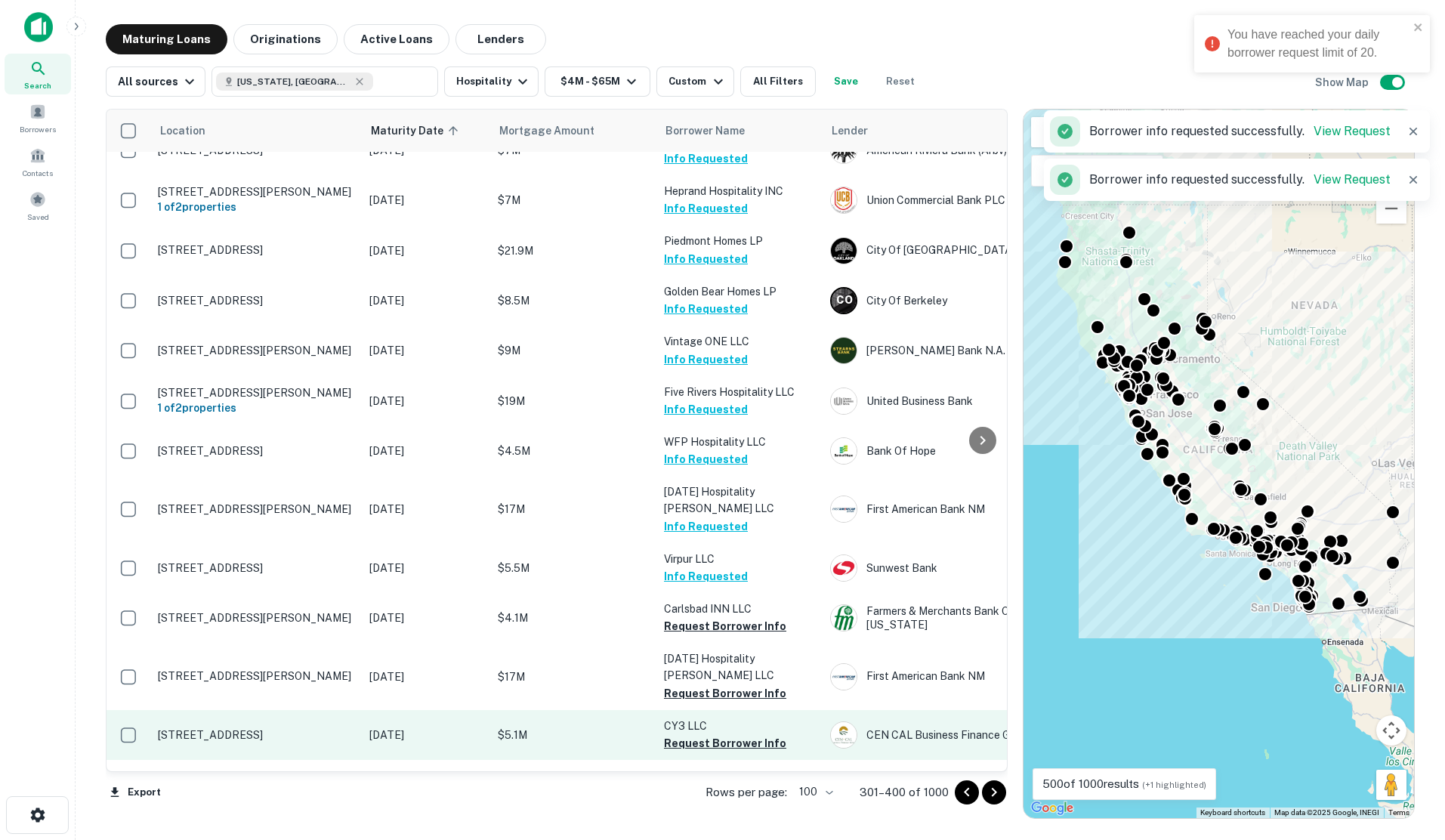
click at [703, 684] on button "Request Borrower Info" at bounding box center [725, 693] width 122 height 18
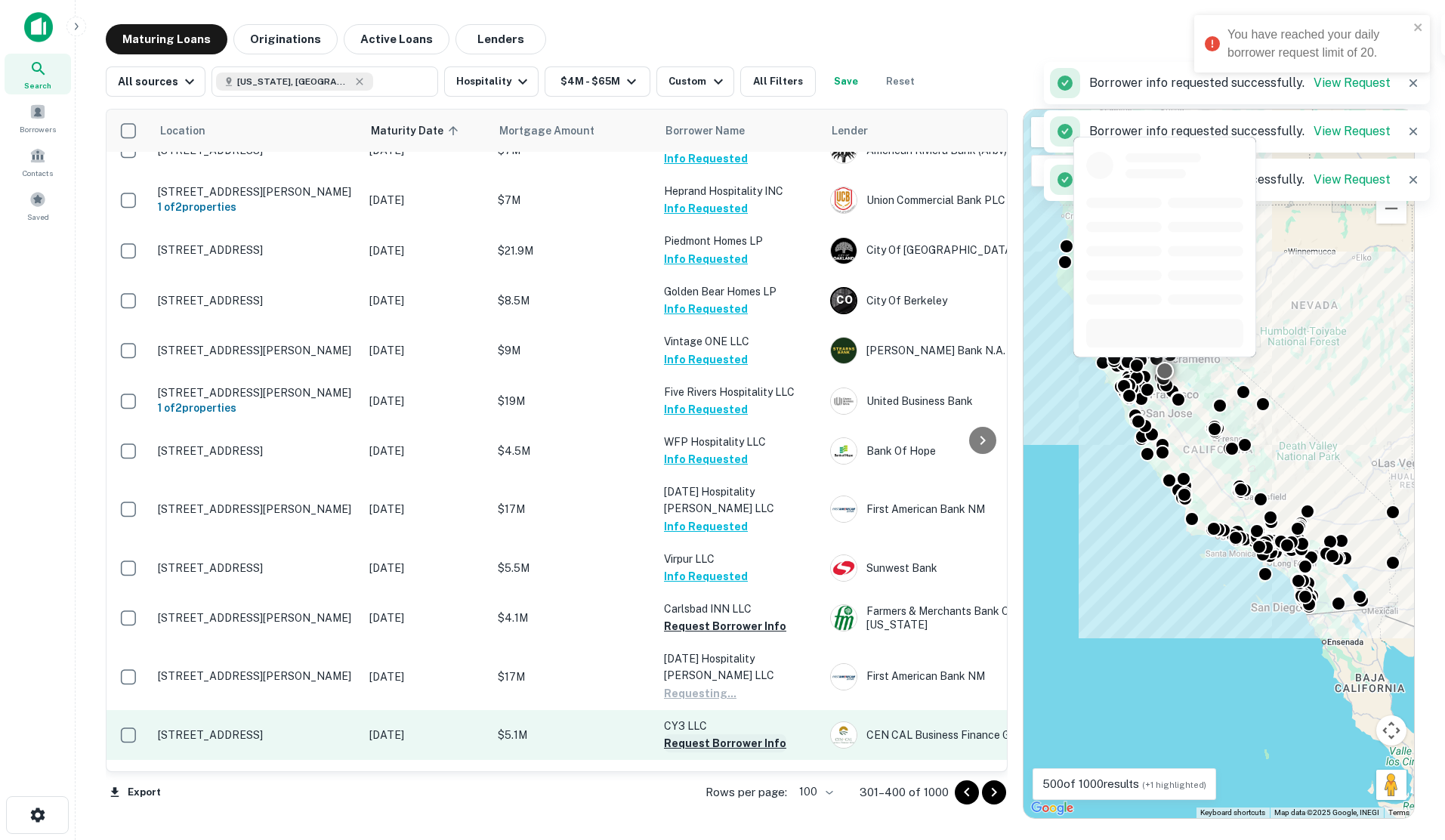
click at [707, 734] on button "Request Borrower Info" at bounding box center [725, 743] width 122 height 18
